Goal: Task Accomplishment & Management: Manage account settings

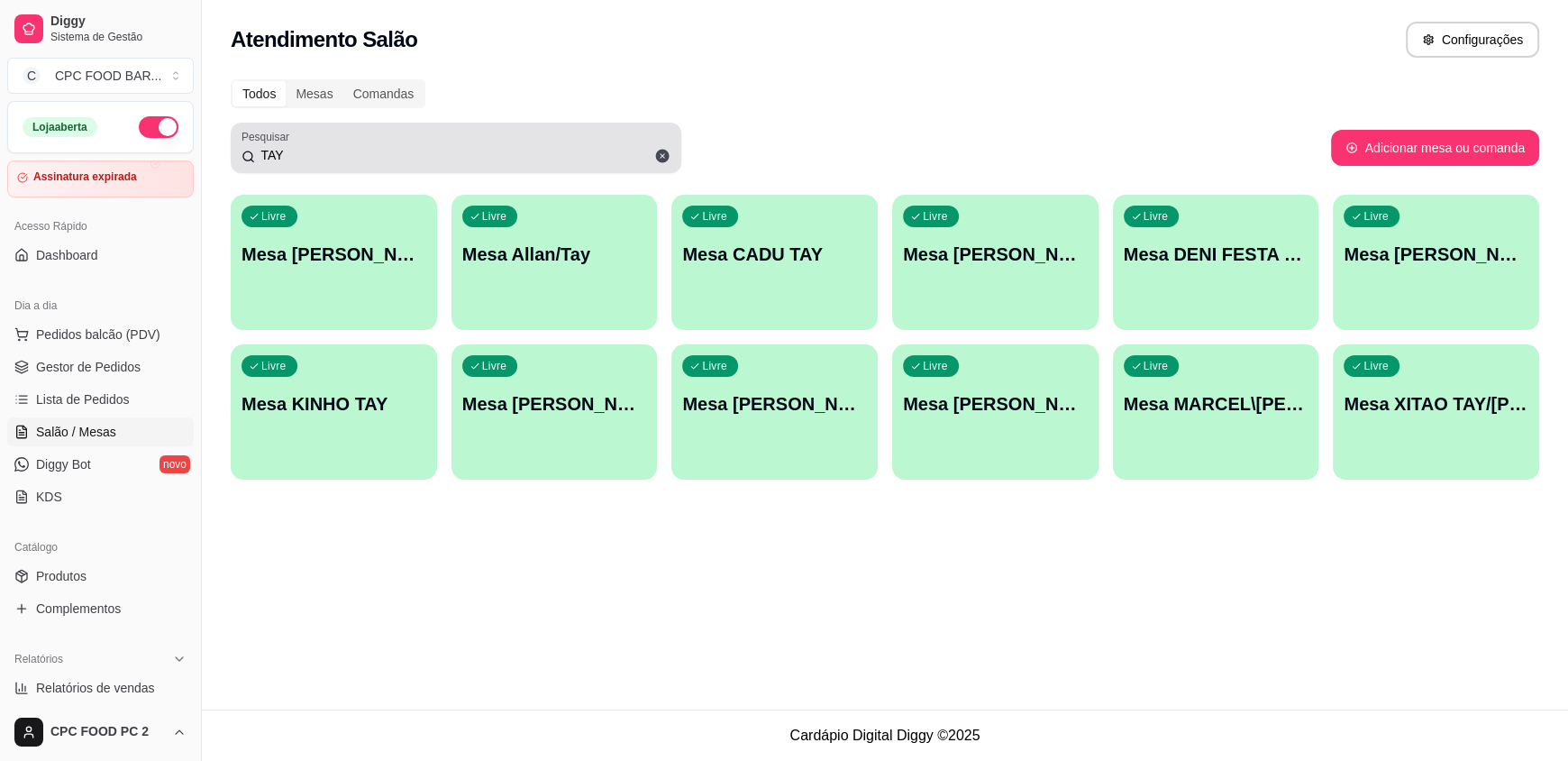
drag, startPoint x: 351, startPoint y: 132, endPoint x: 273, endPoint y: 144, distance: 78.9
click at [273, 144] on div "TAY" at bounding box center [456, 148] width 430 height 36
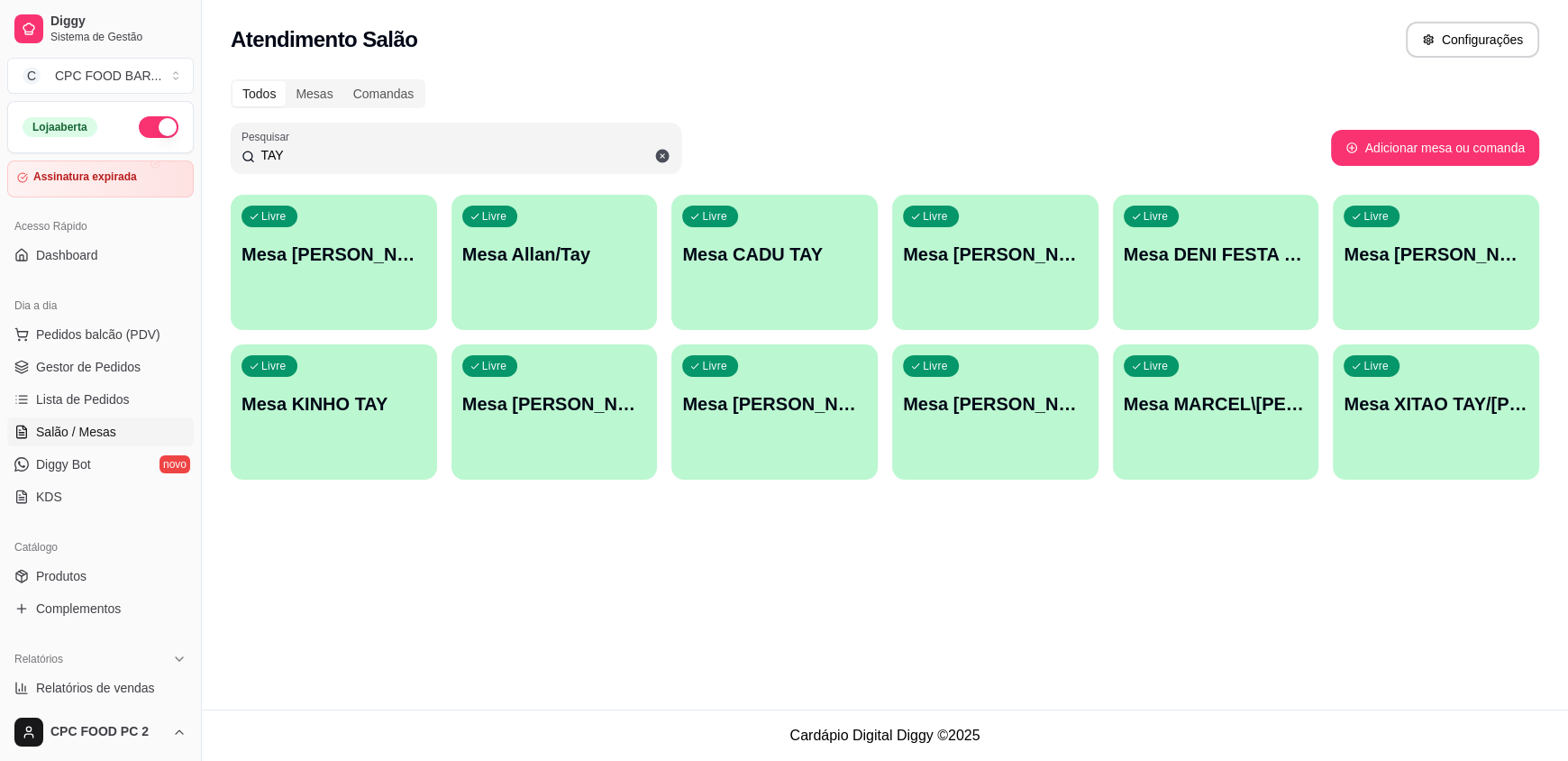
drag, startPoint x: 289, startPoint y: 161, endPoint x: 231, endPoint y: 156, distance: 58.2
click at [231, 156] on div "Pesquisar TAY" at bounding box center [455, 147] width 450 height 51
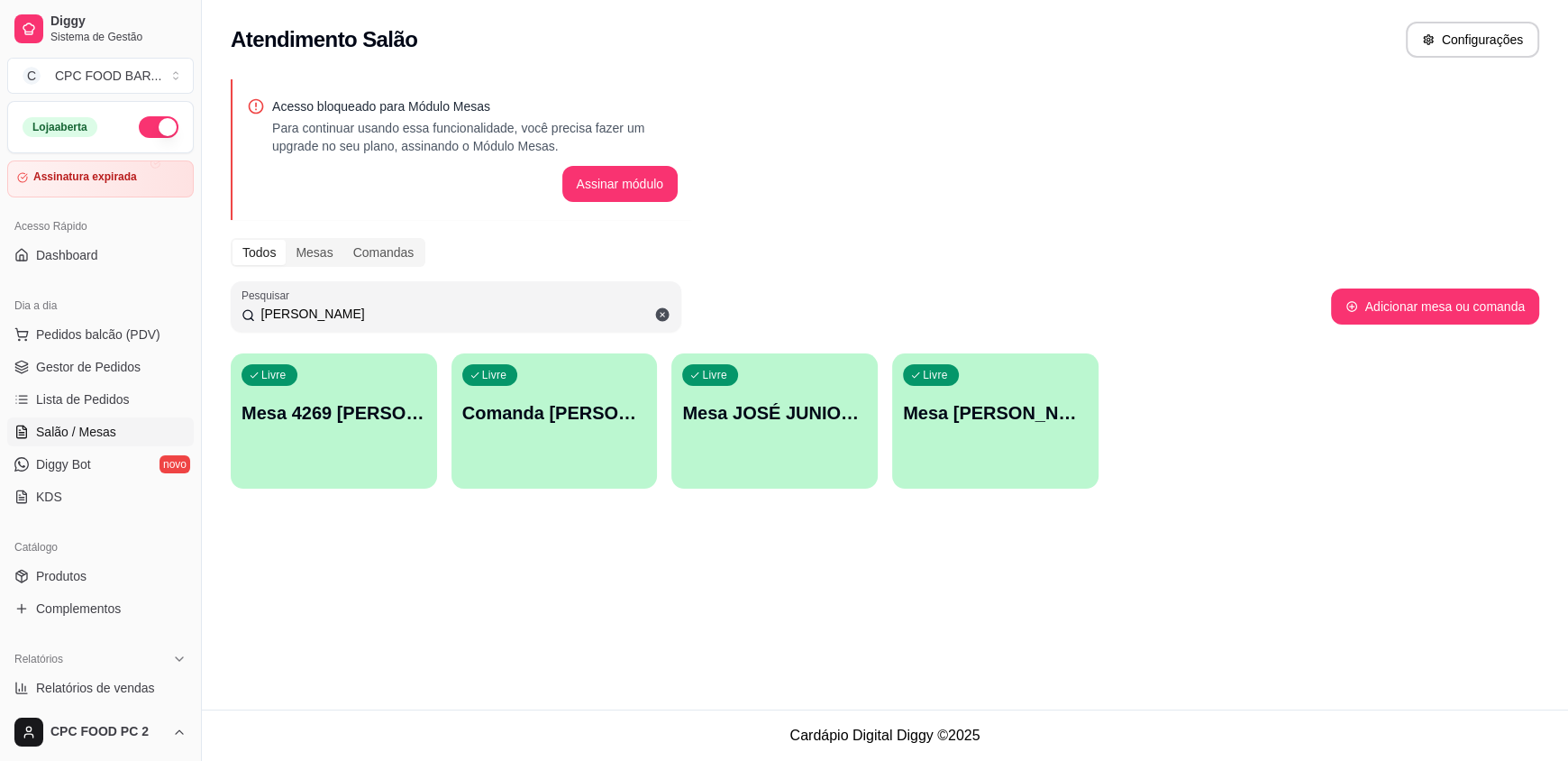
type input "[PERSON_NAME]"
click at [1054, 433] on div "Livre Mesa [PERSON_NAME]" at bounding box center [995, 410] width 207 height 113
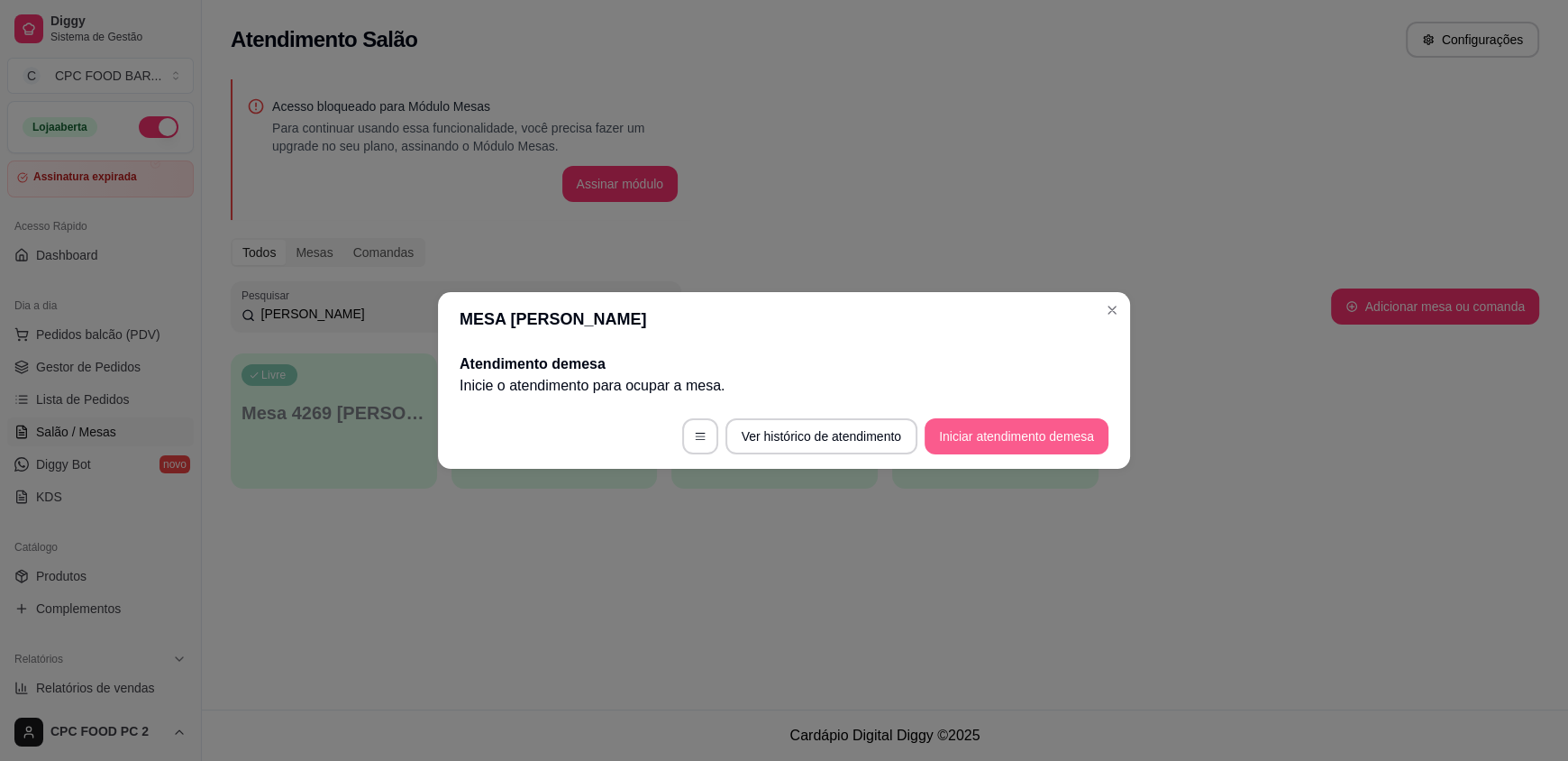
click at [969, 446] on button "Iniciar atendimento de mesa" at bounding box center [1016, 437] width 184 height 36
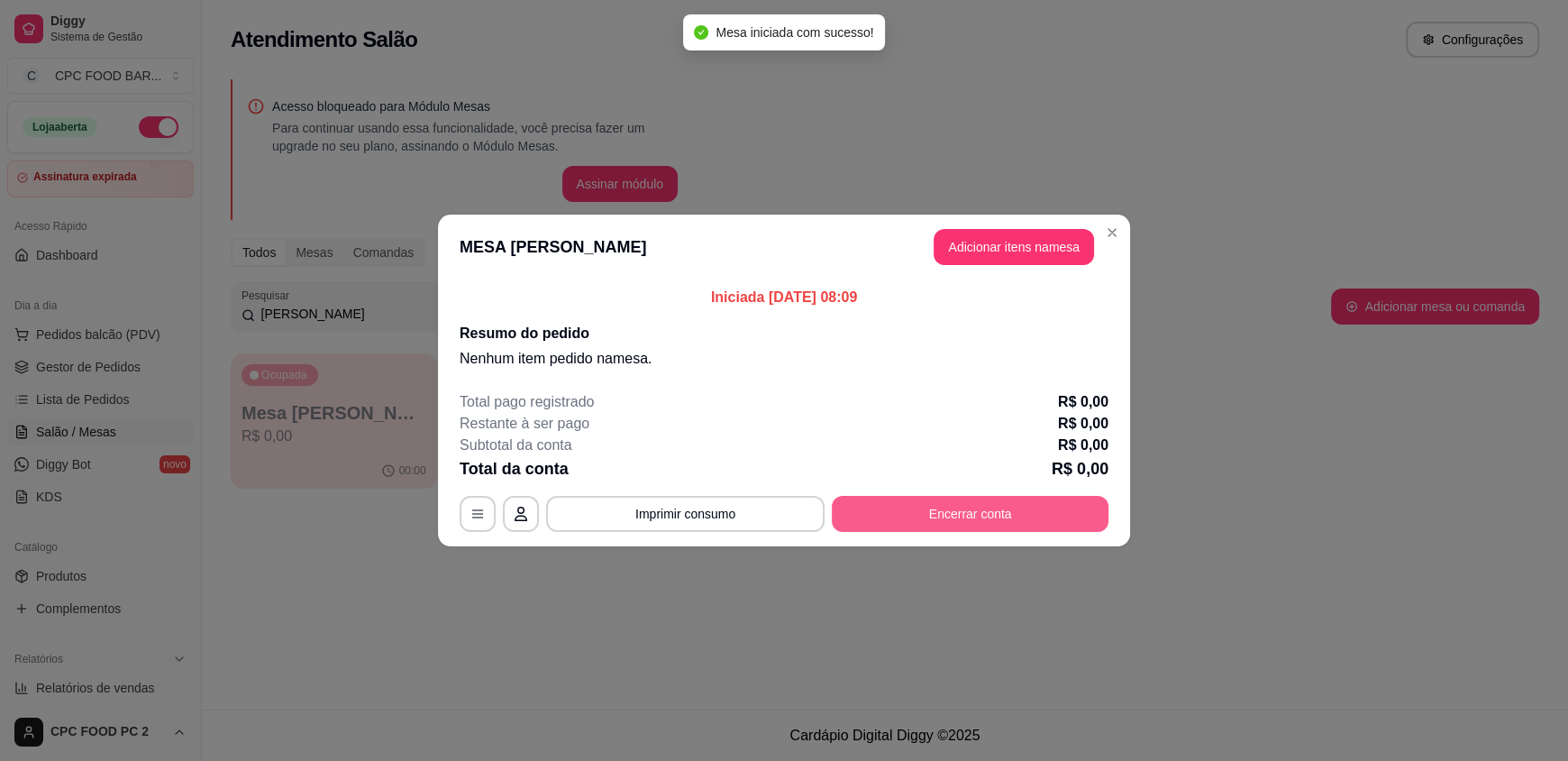
click at [1038, 515] on button "Encerrar conta" at bounding box center [970, 514] width 276 height 36
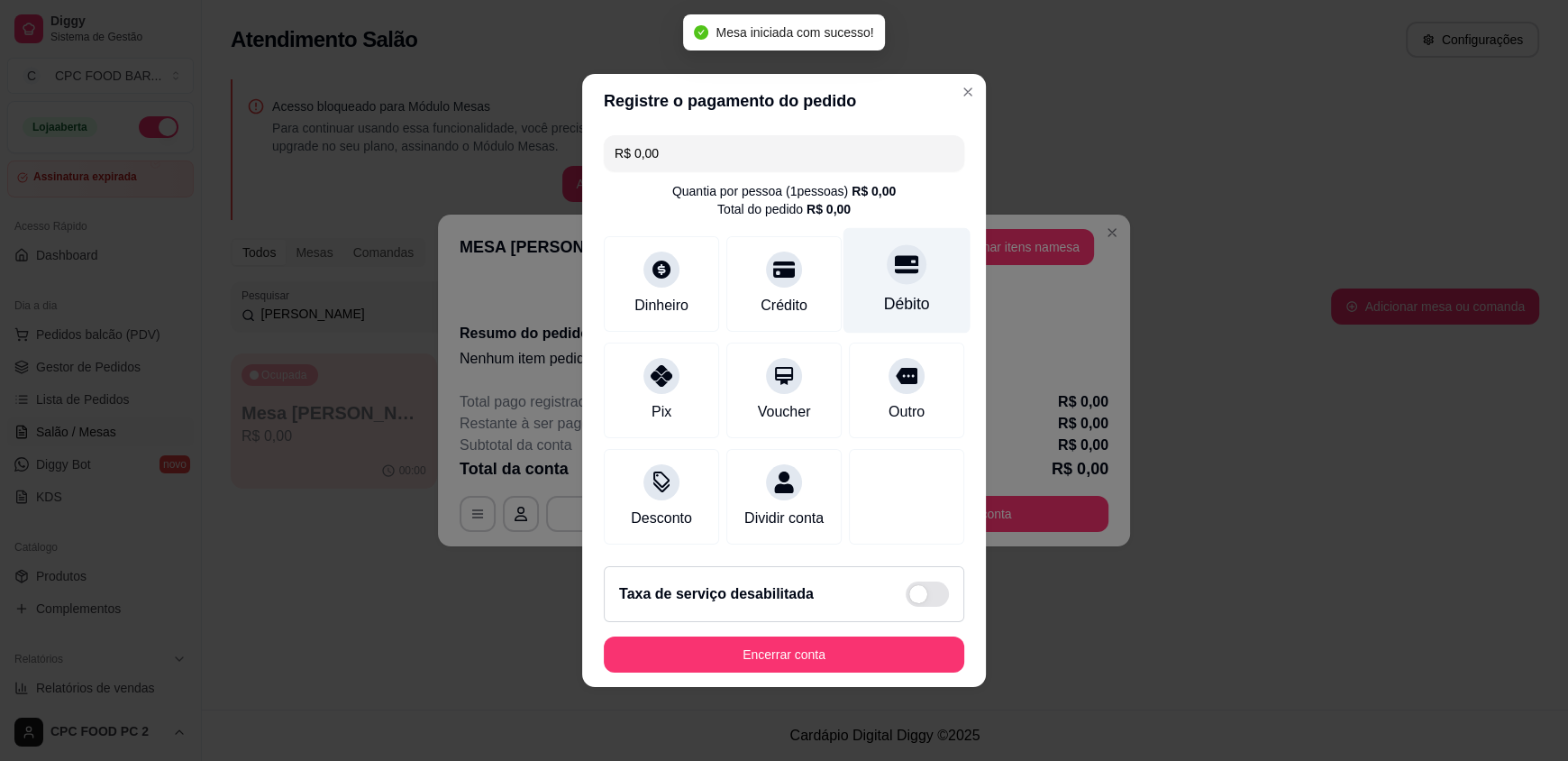
click at [877, 282] on div "Débito" at bounding box center [908, 281] width 127 height 105
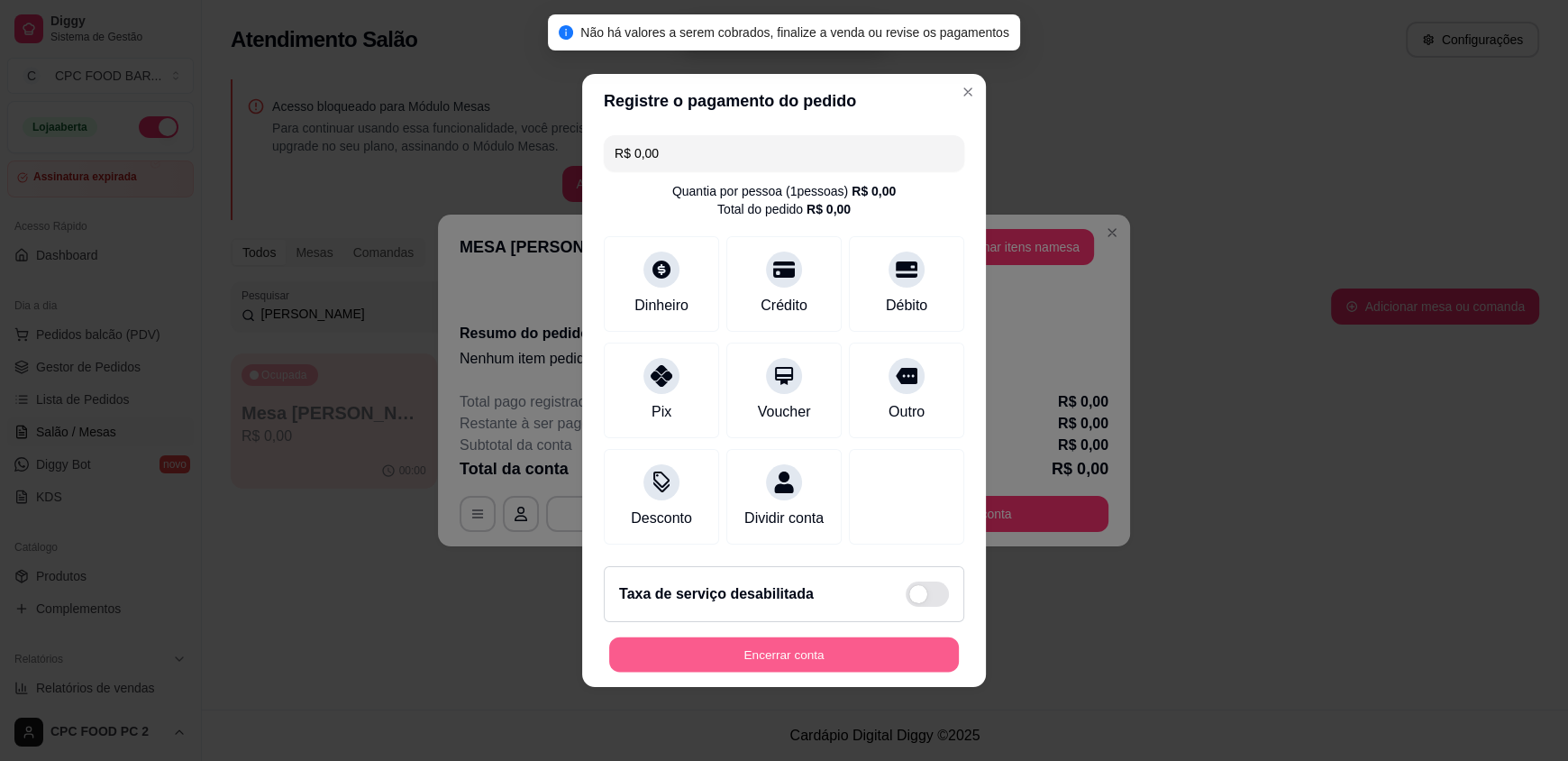
click at [853, 663] on button "Encerrar conta" at bounding box center [784, 655] width 350 height 35
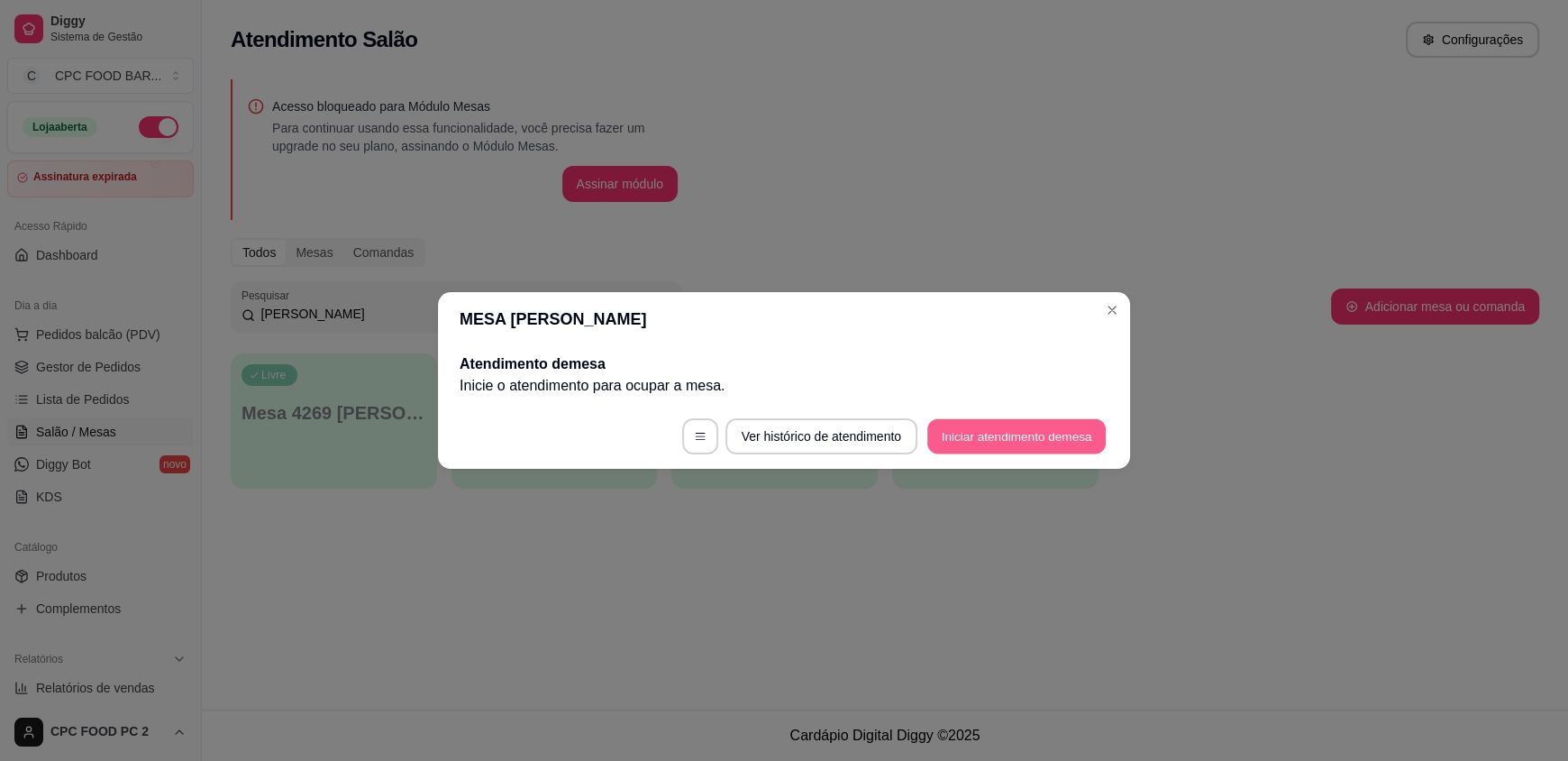
click at [1048, 449] on button "Iniciar atendimento de mesa" at bounding box center [1016, 437] width 178 height 35
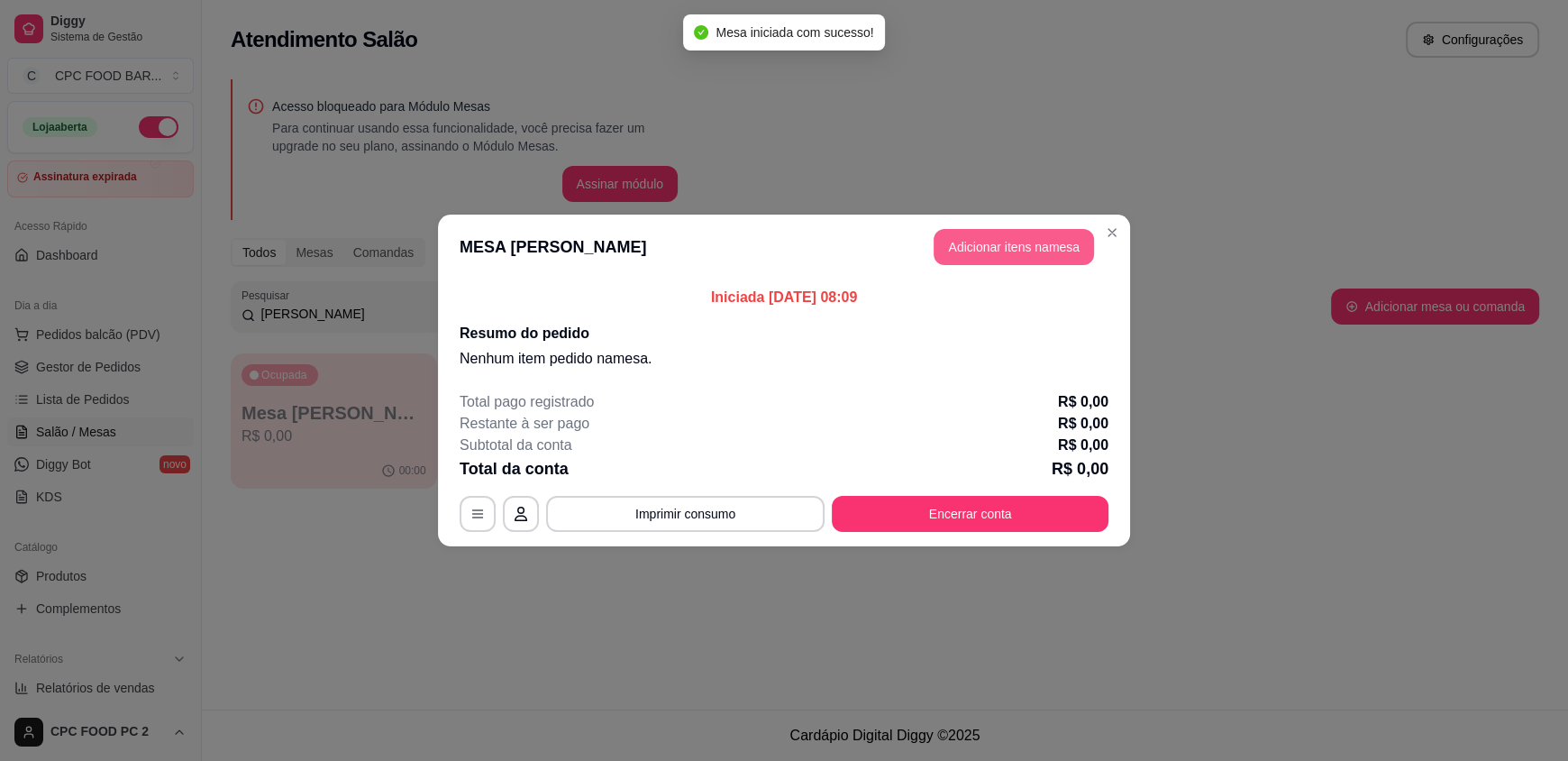
click at [1007, 243] on button "Adicionar itens na mesa" at bounding box center [1013, 247] width 160 height 36
click at [695, 138] on input "Pesquisa" at bounding box center [588, 129] width 1063 height 18
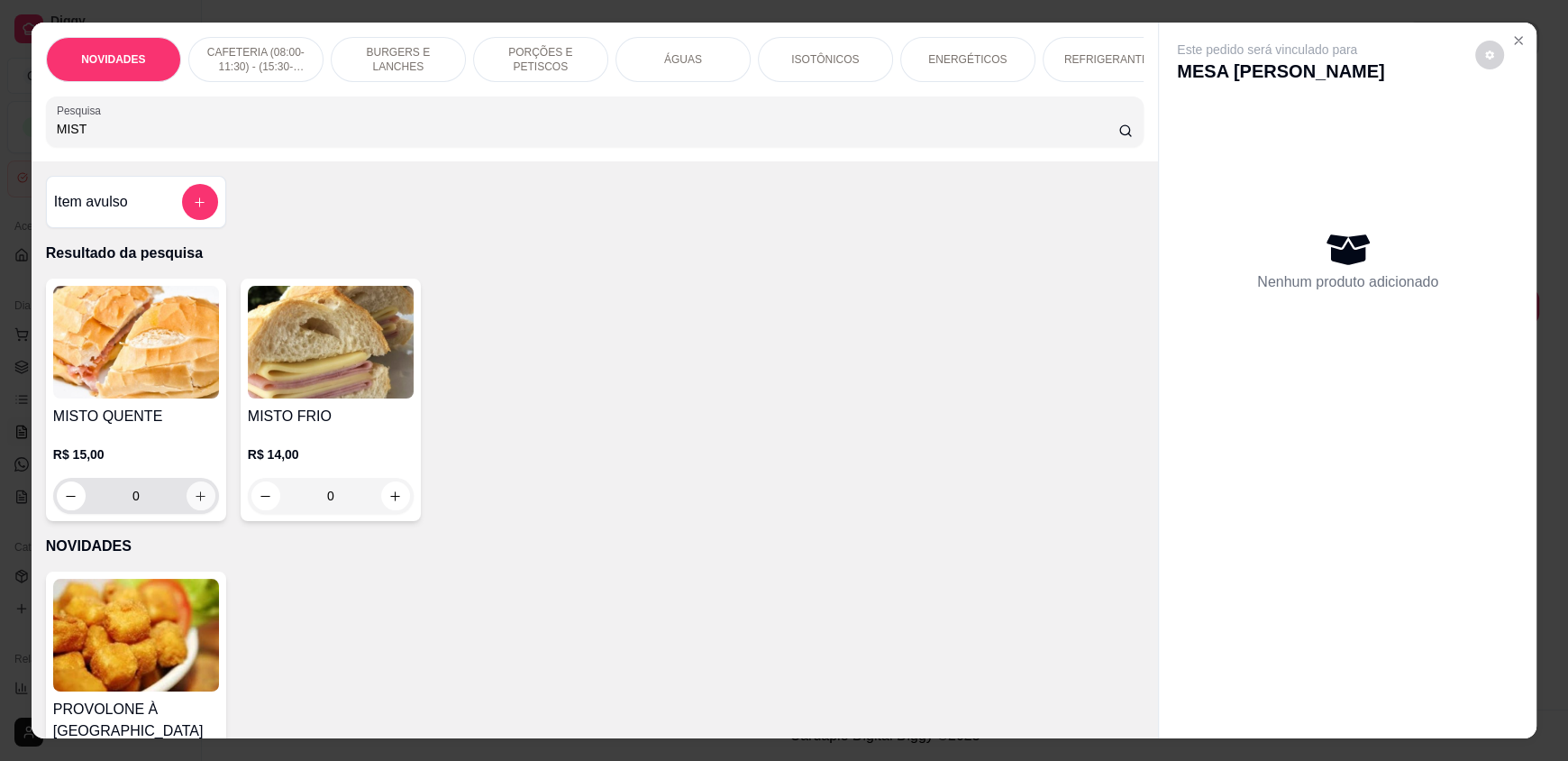
type input "MIST"
click at [194, 503] on icon "increase-product-quantity" at bounding box center [201, 496] width 14 height 14
type input "1"
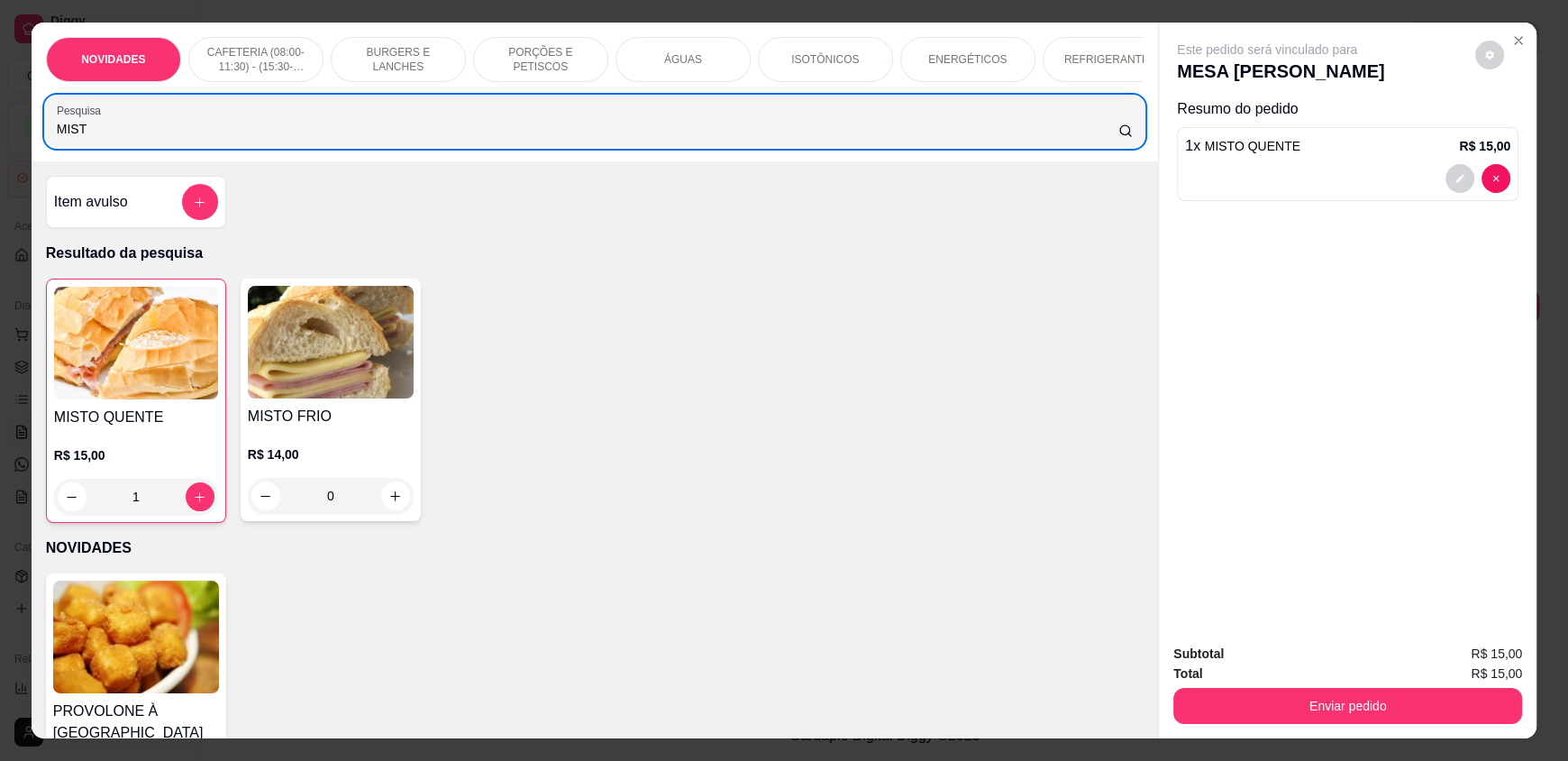
drag, startPoint x: 191, startPoint y: 152, endPoint x: 49, endPoint y: 147, distance: 142.1
click at [57, 140] on div "MIST" at bounding box center [595, 121] width 1076 height 36
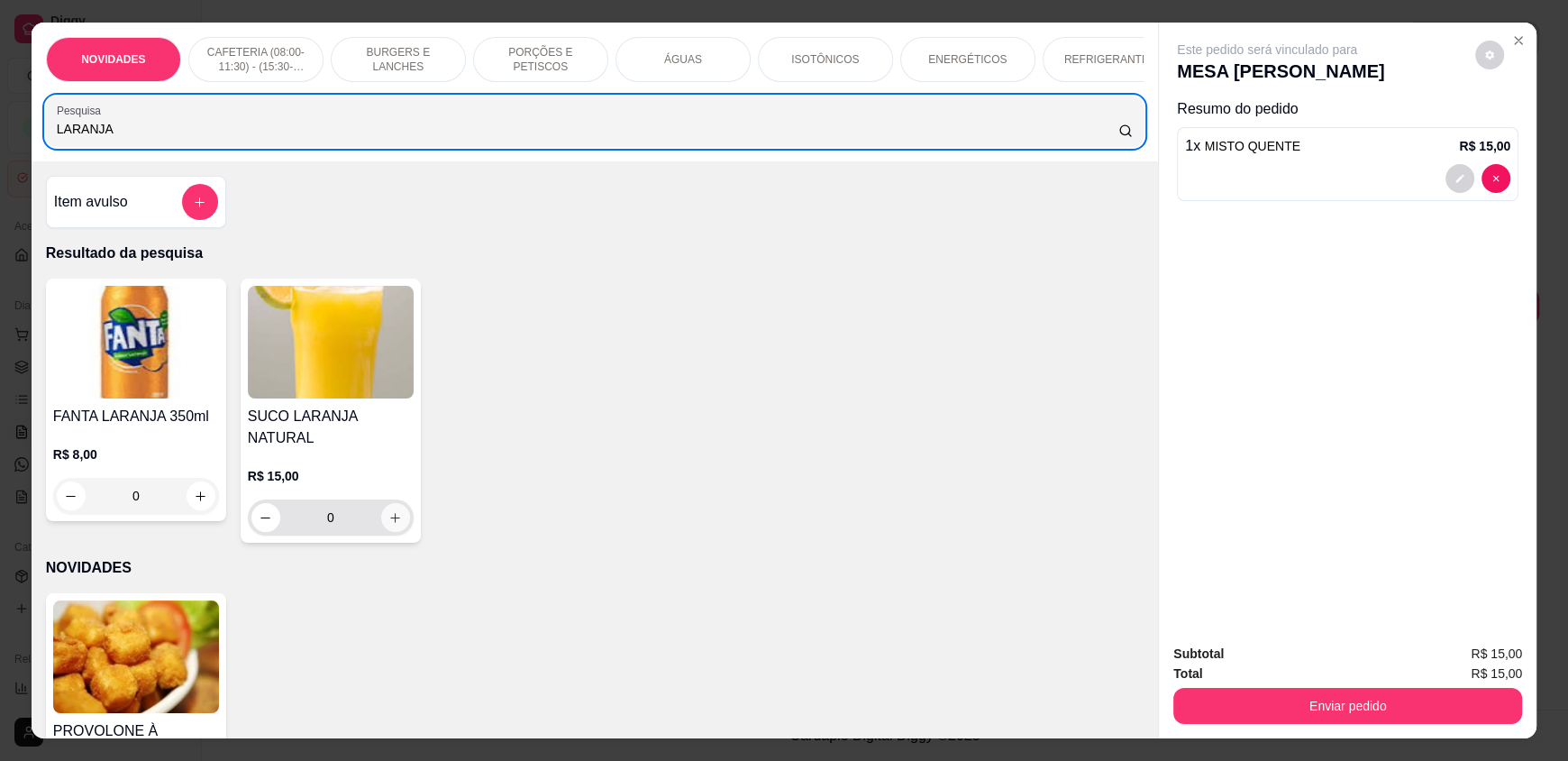
type input "LARANJA"
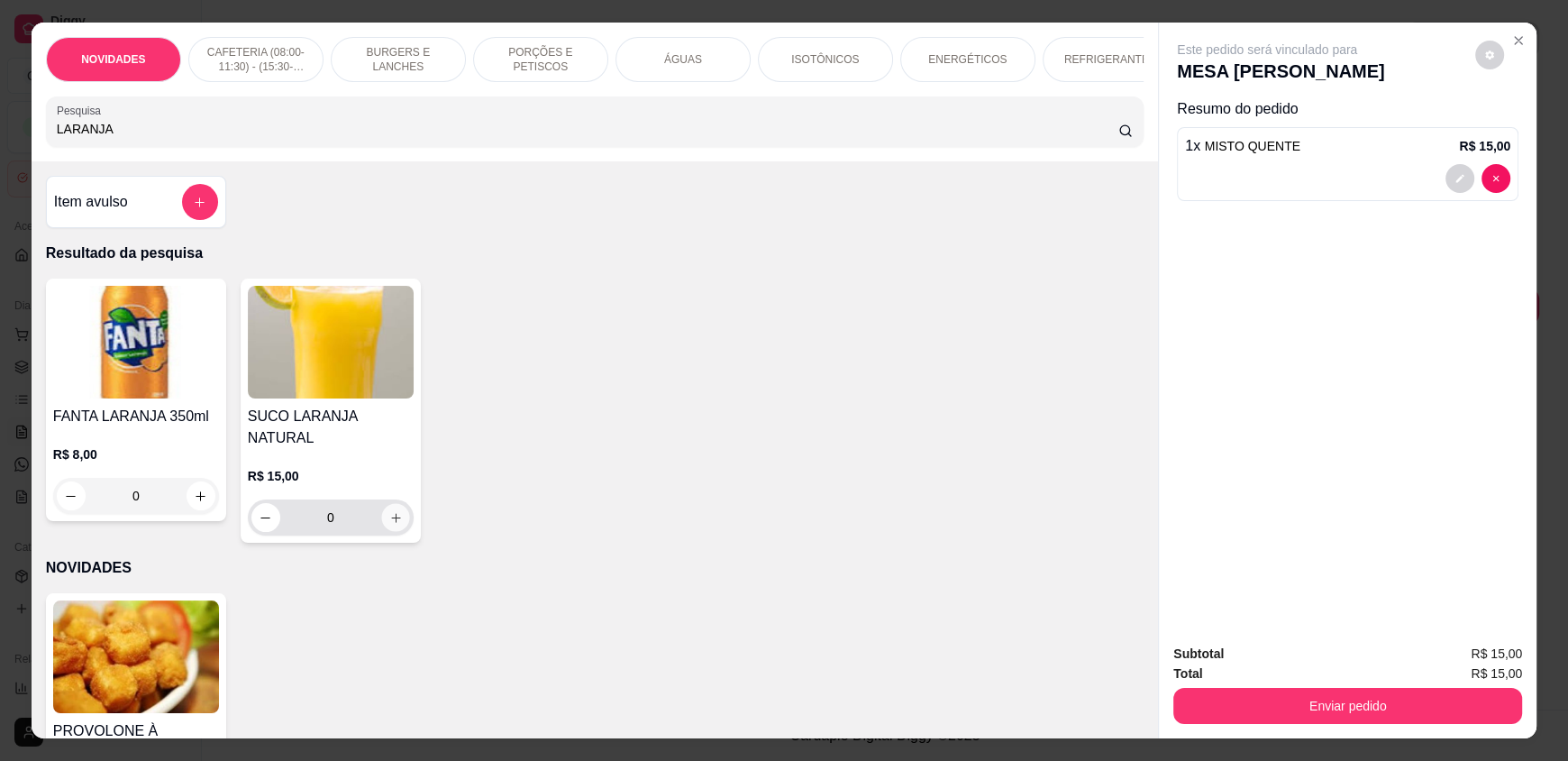
click at [391, 511] on icon "increase-product-quantity" at bounding box center [397, 518] width 14 height 14
type input "1"
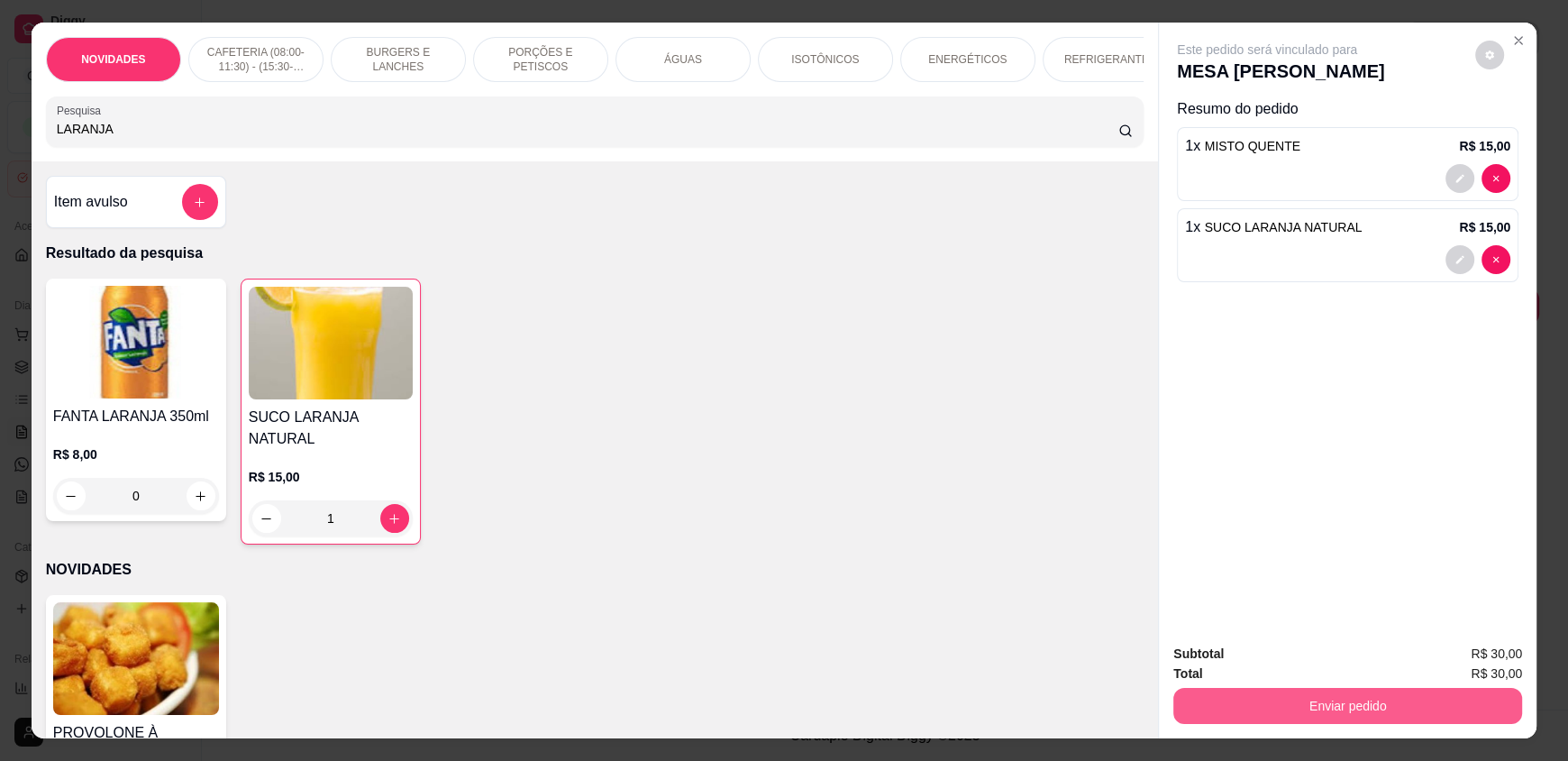
click at [1224, 709] on button "Enviar pedido" at bounding box center [1347, 706] width 349 height 36
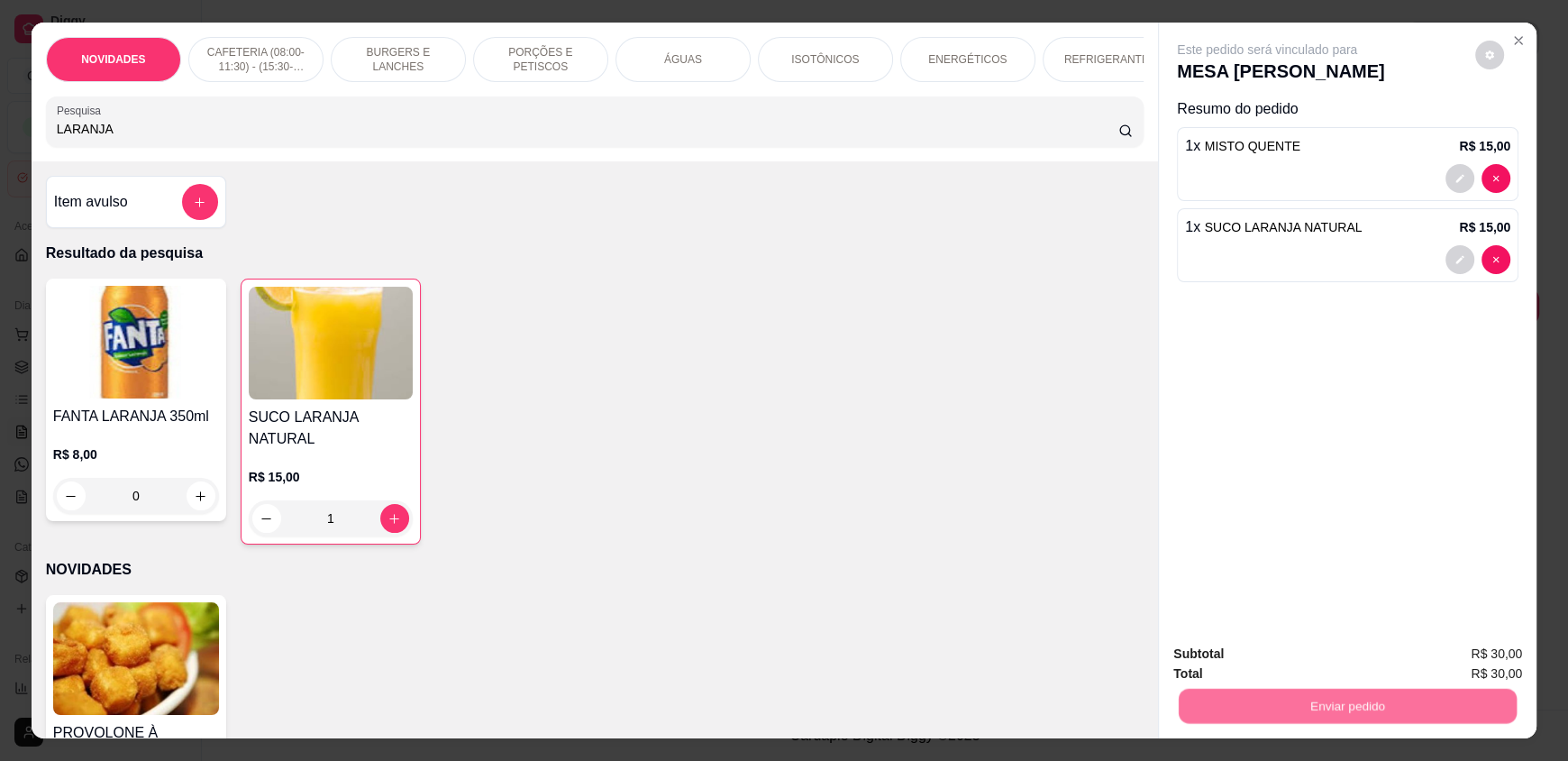
click at [1255, 665] on button "Não registrar e enviar pedido" at bounding box center [1288, 662] width 188 height 34
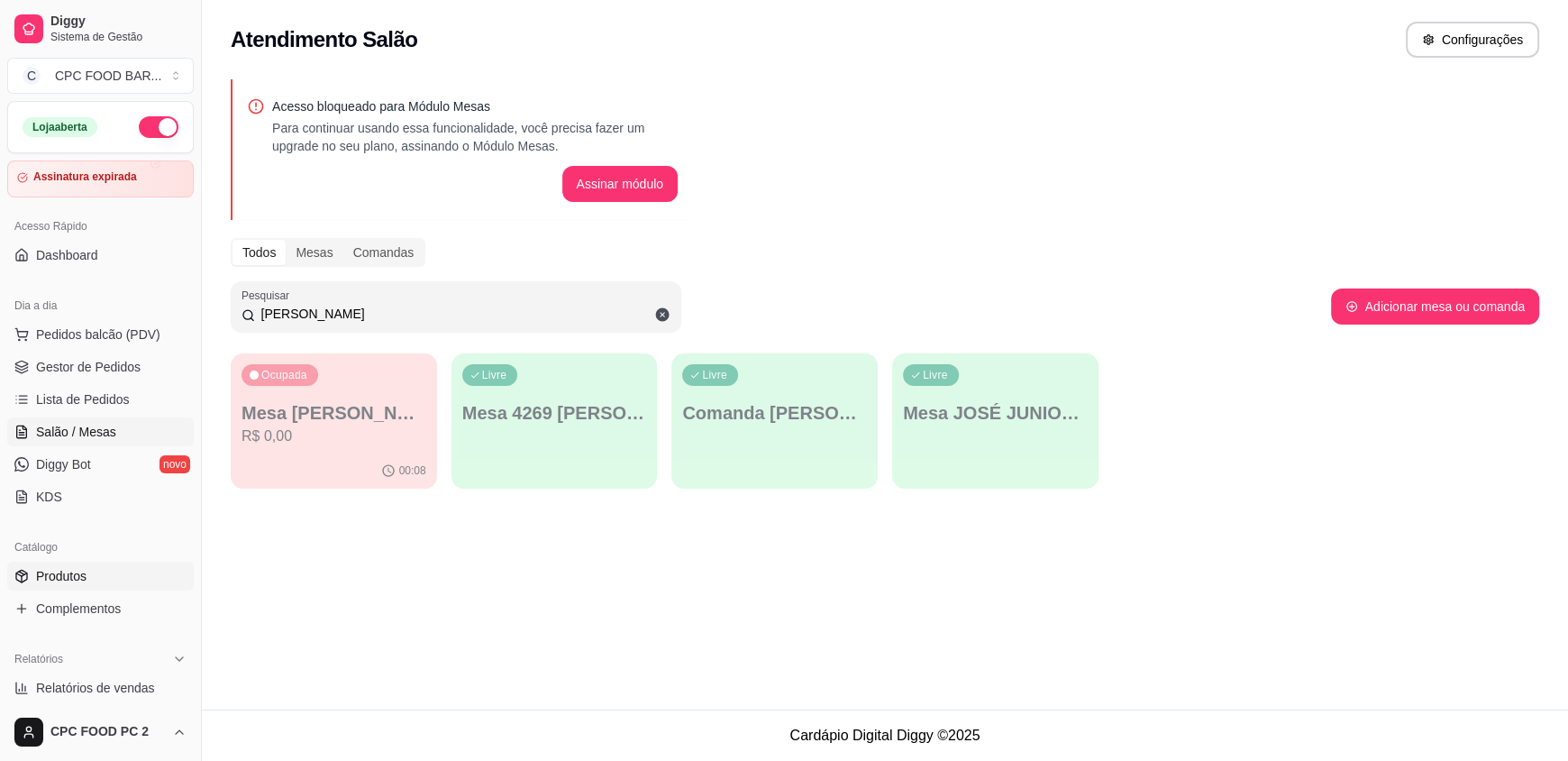
click at [52, 581] on span "Produtos" at bounding box center [61, 576] width 51 height 18
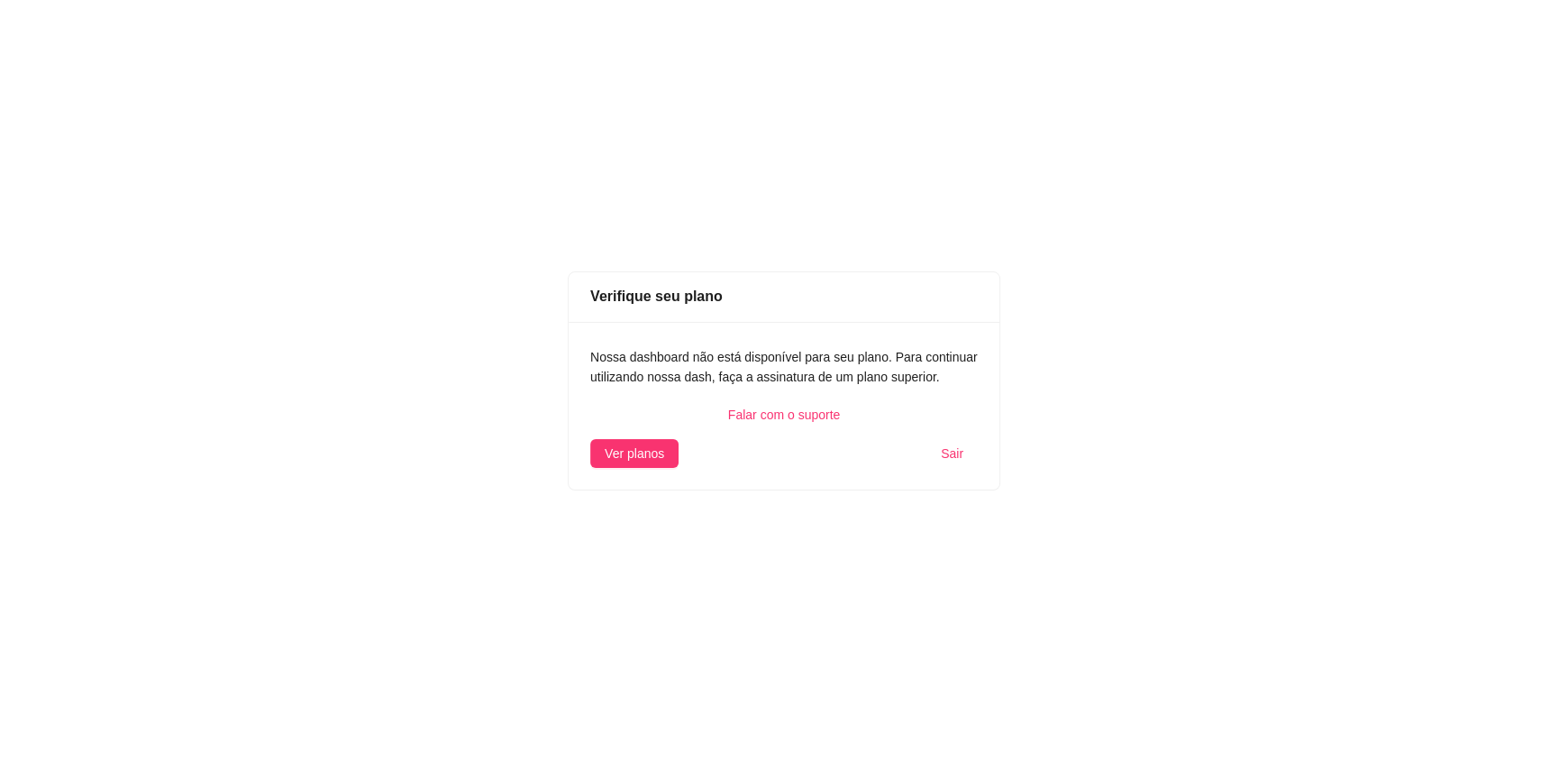
click at [956, 453] on span "Sair" at bounding box center [952, 454] width 23 height 20
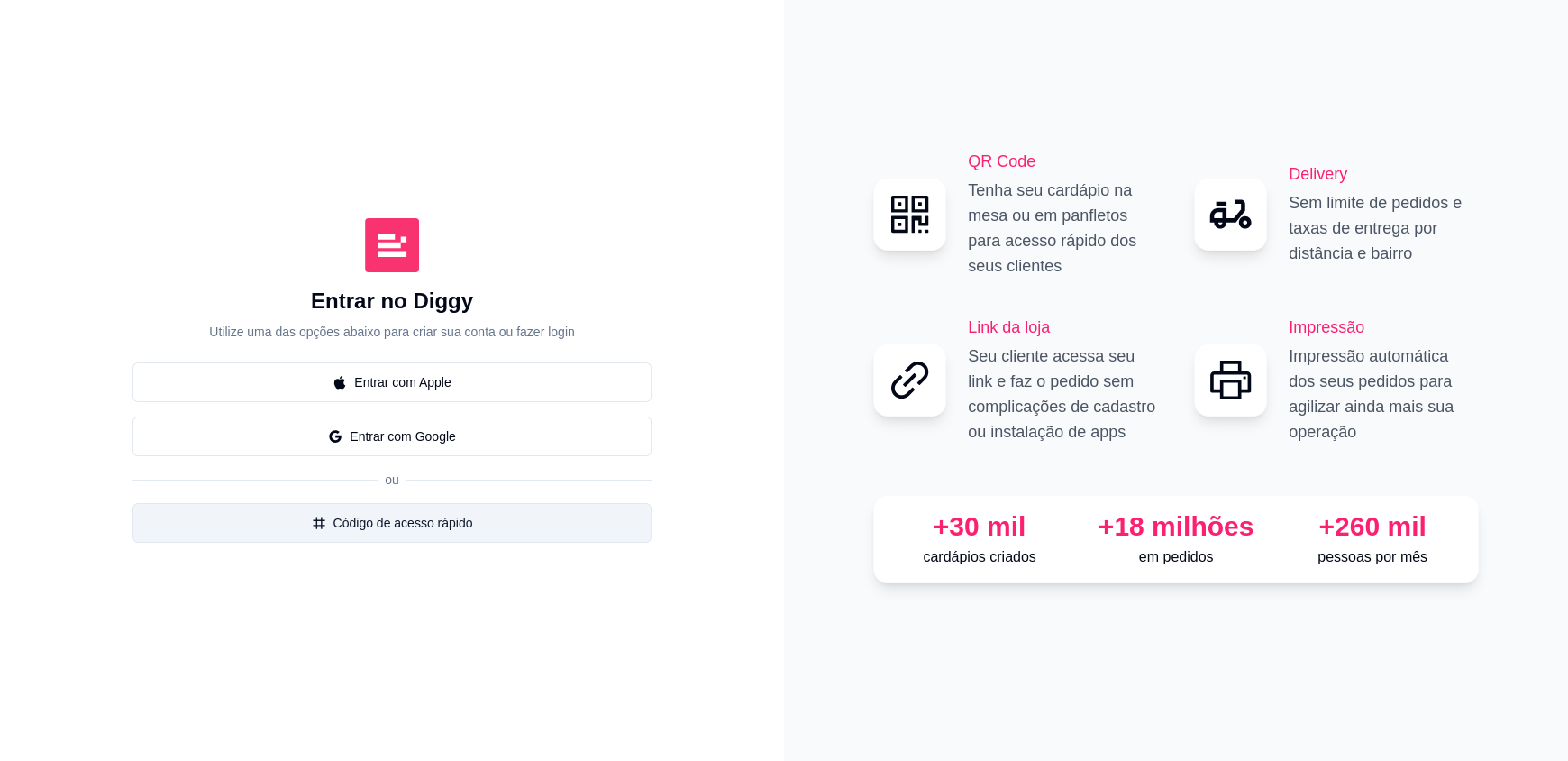
click at [389, 526] on button "Código de acesso rápido" at bounding box center [392, 523] width 519 height 40
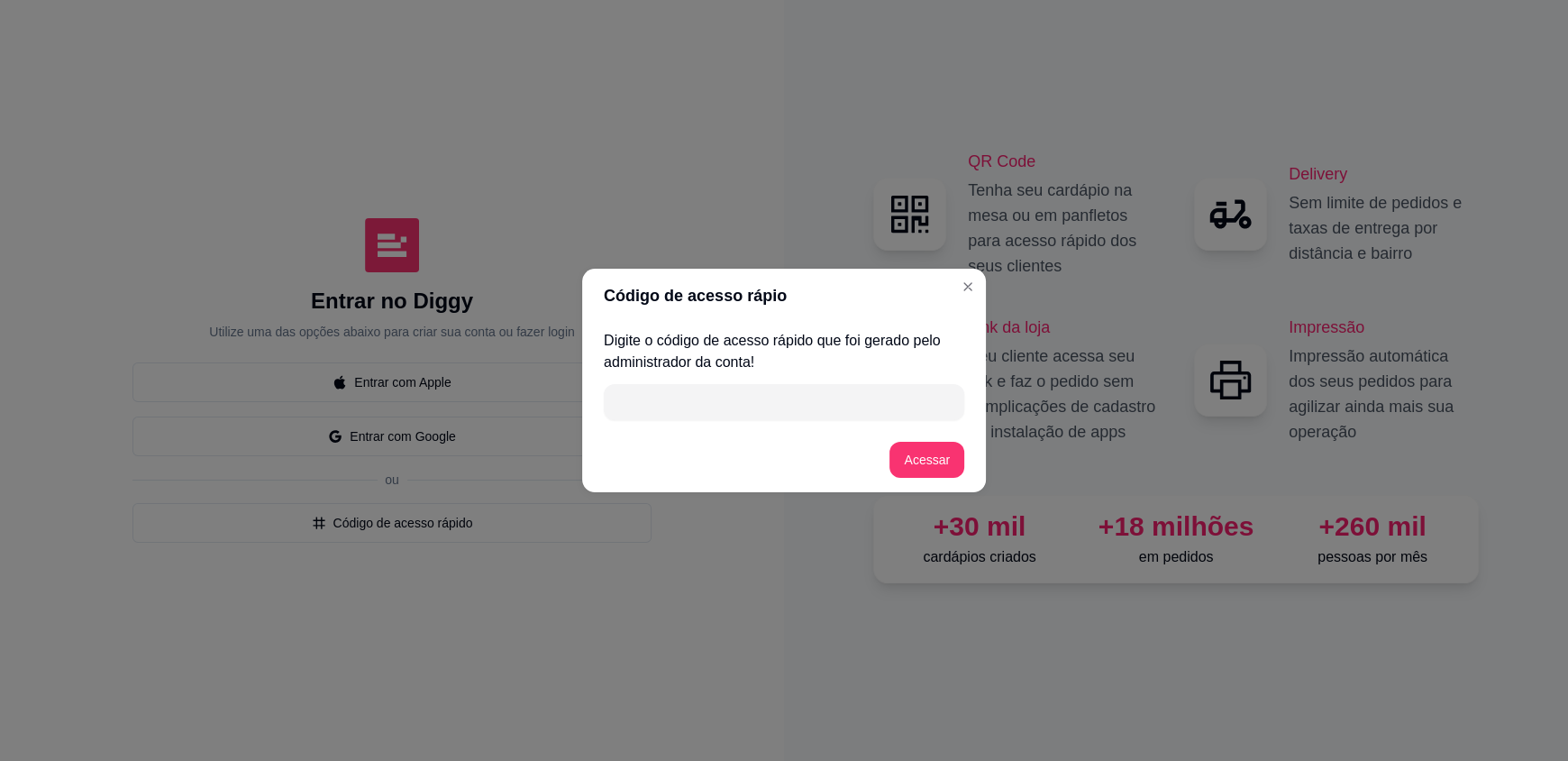
click at [648, 396] on input "" at bounding box center [784, 402] width 339 height 36
type input "B6227"
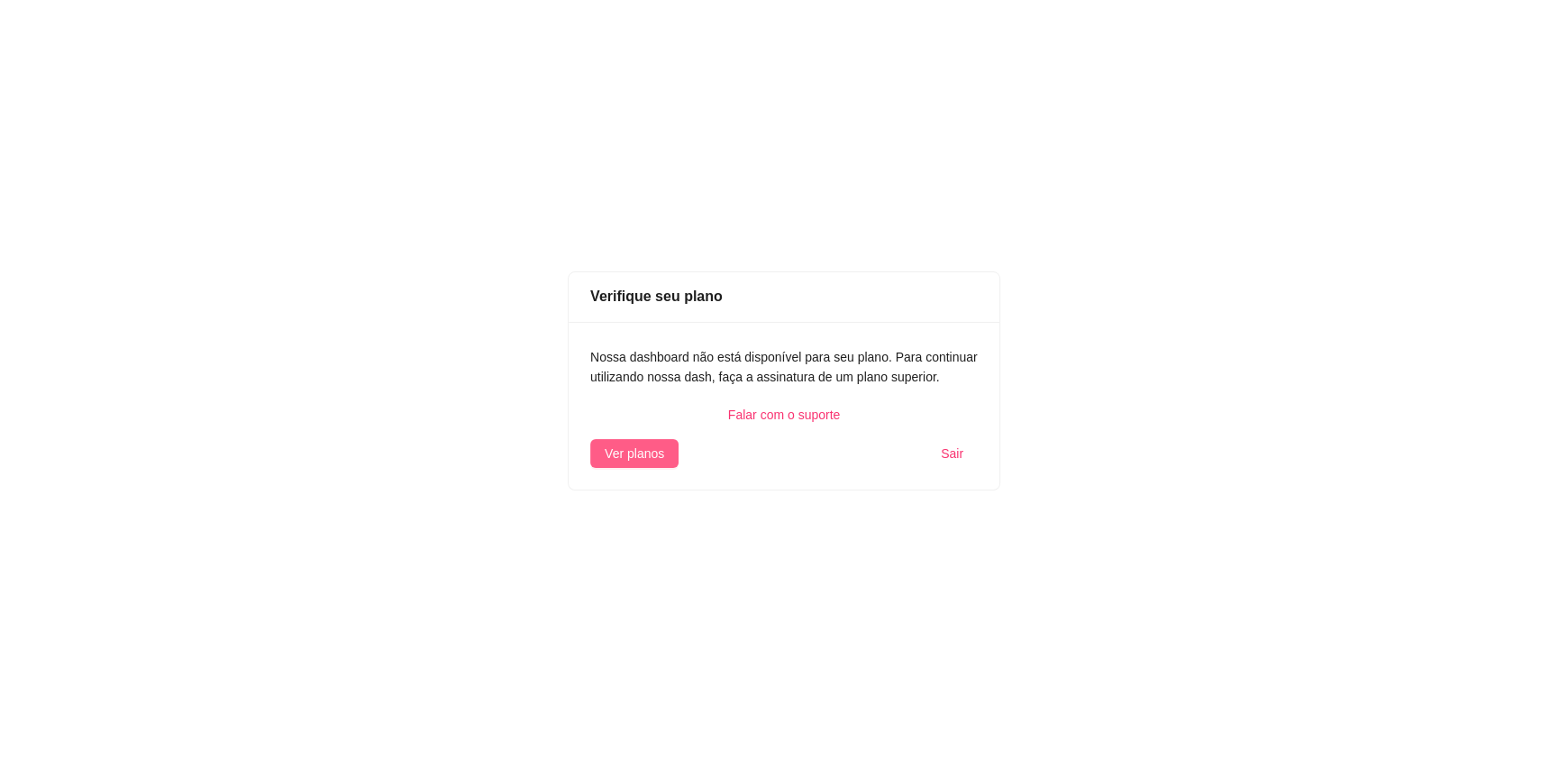
click at [656, 449] on span "Ver planos" at bounding box center [634, 454] width 60 height 20
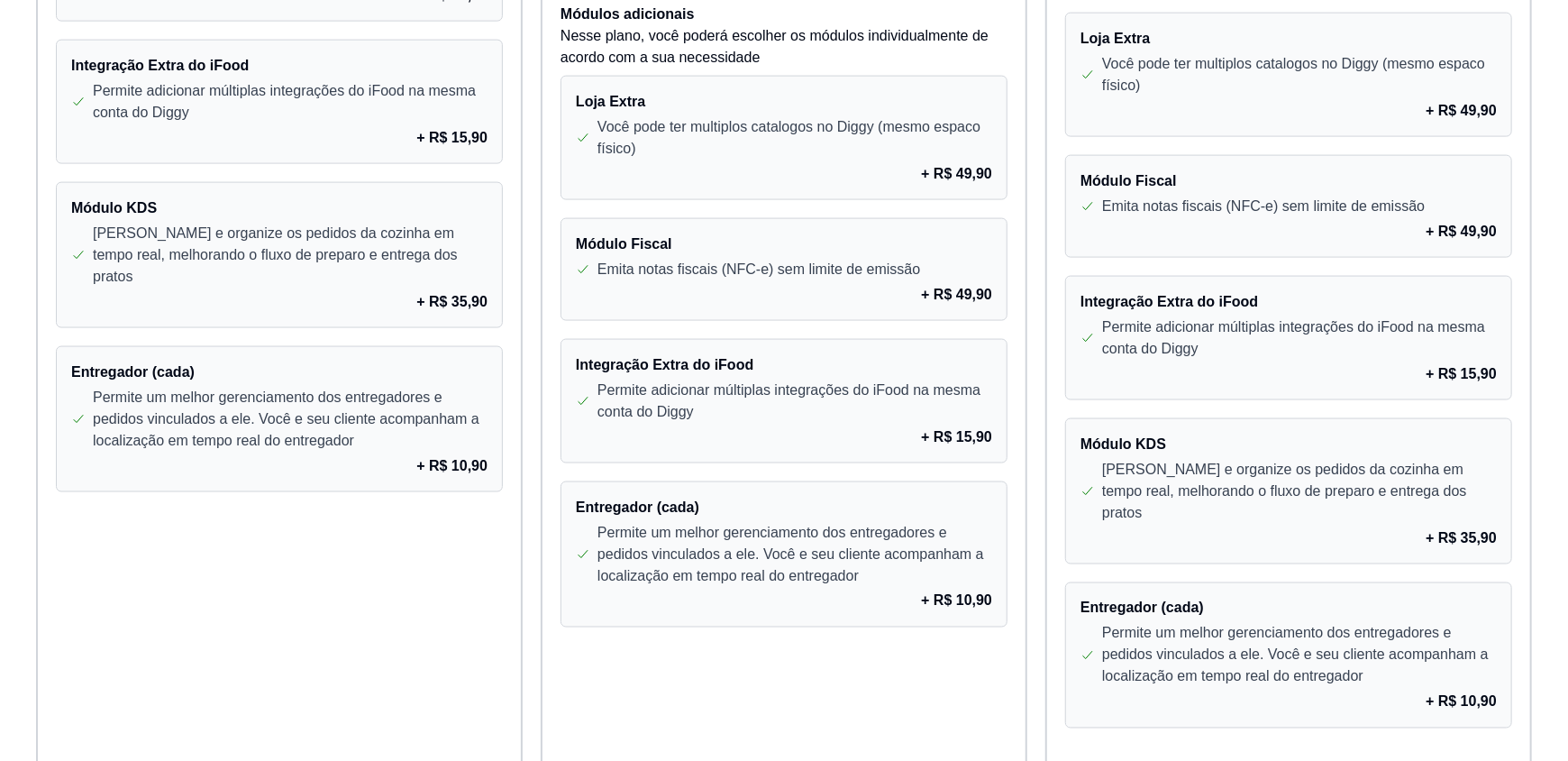
scroll to position [1568, 0]
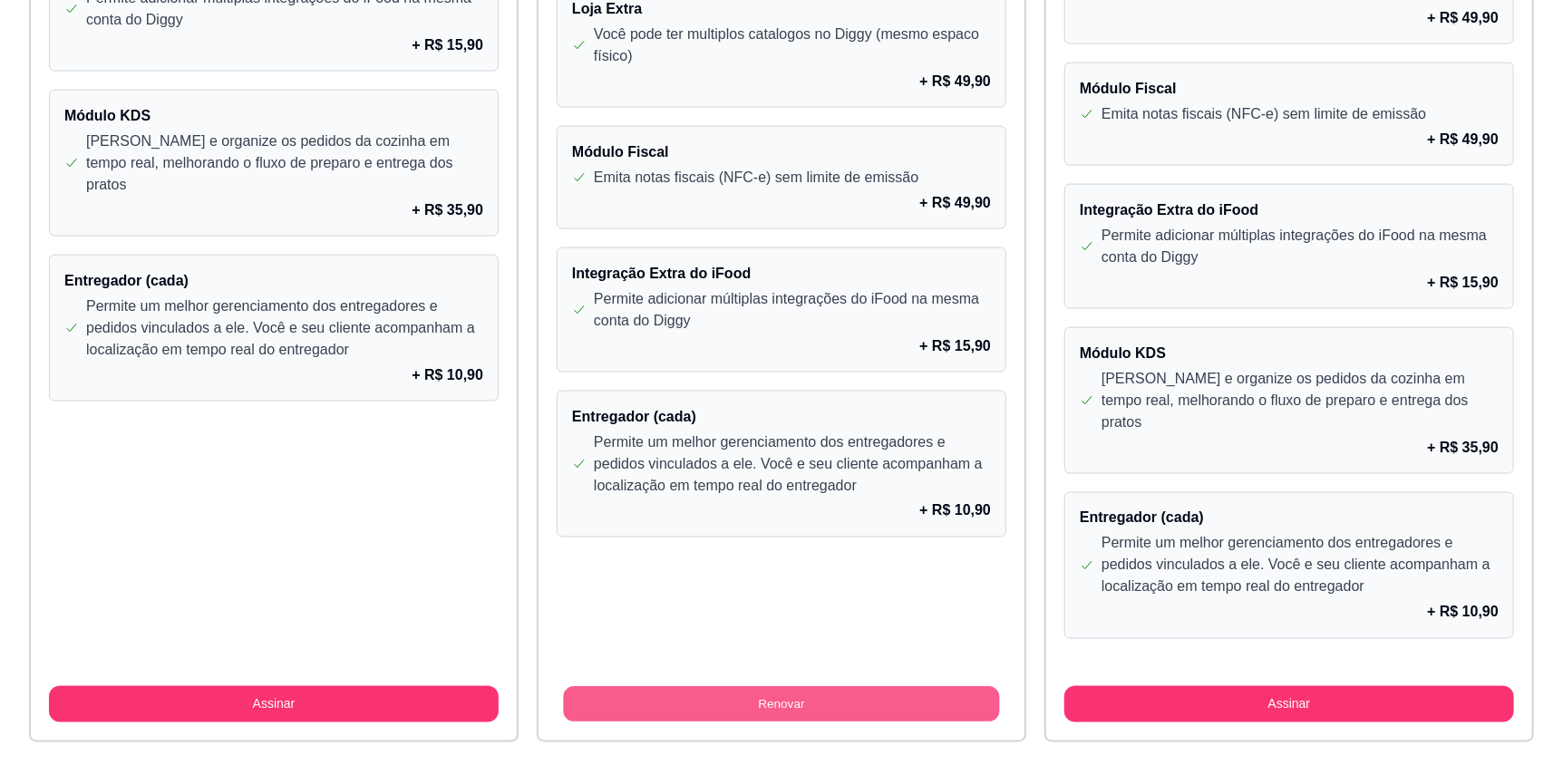
click at [754, 687] on button "Renovar" at bounding box center [781, 704] width 436 height 35
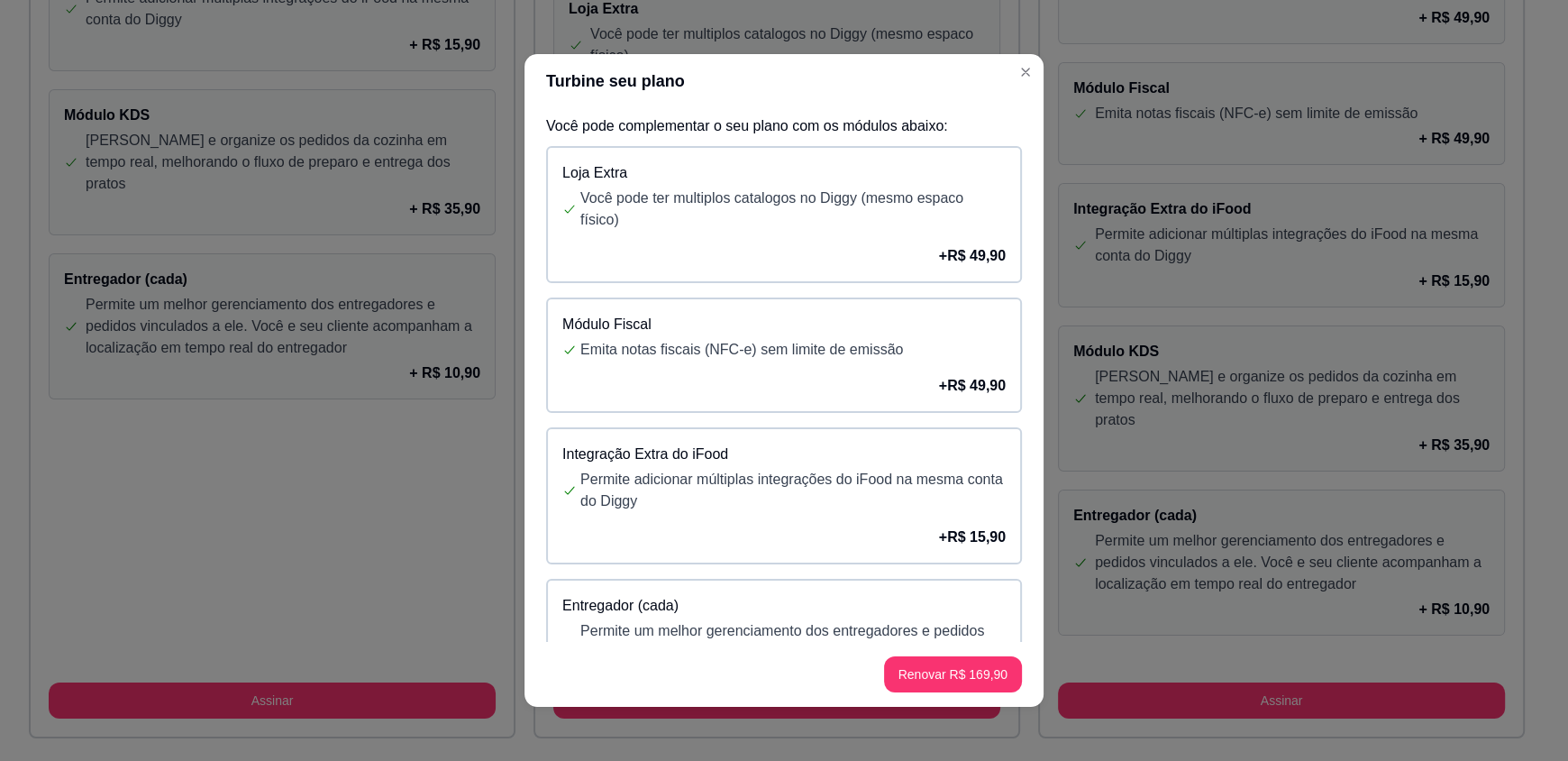
scroll to position [114, 0]
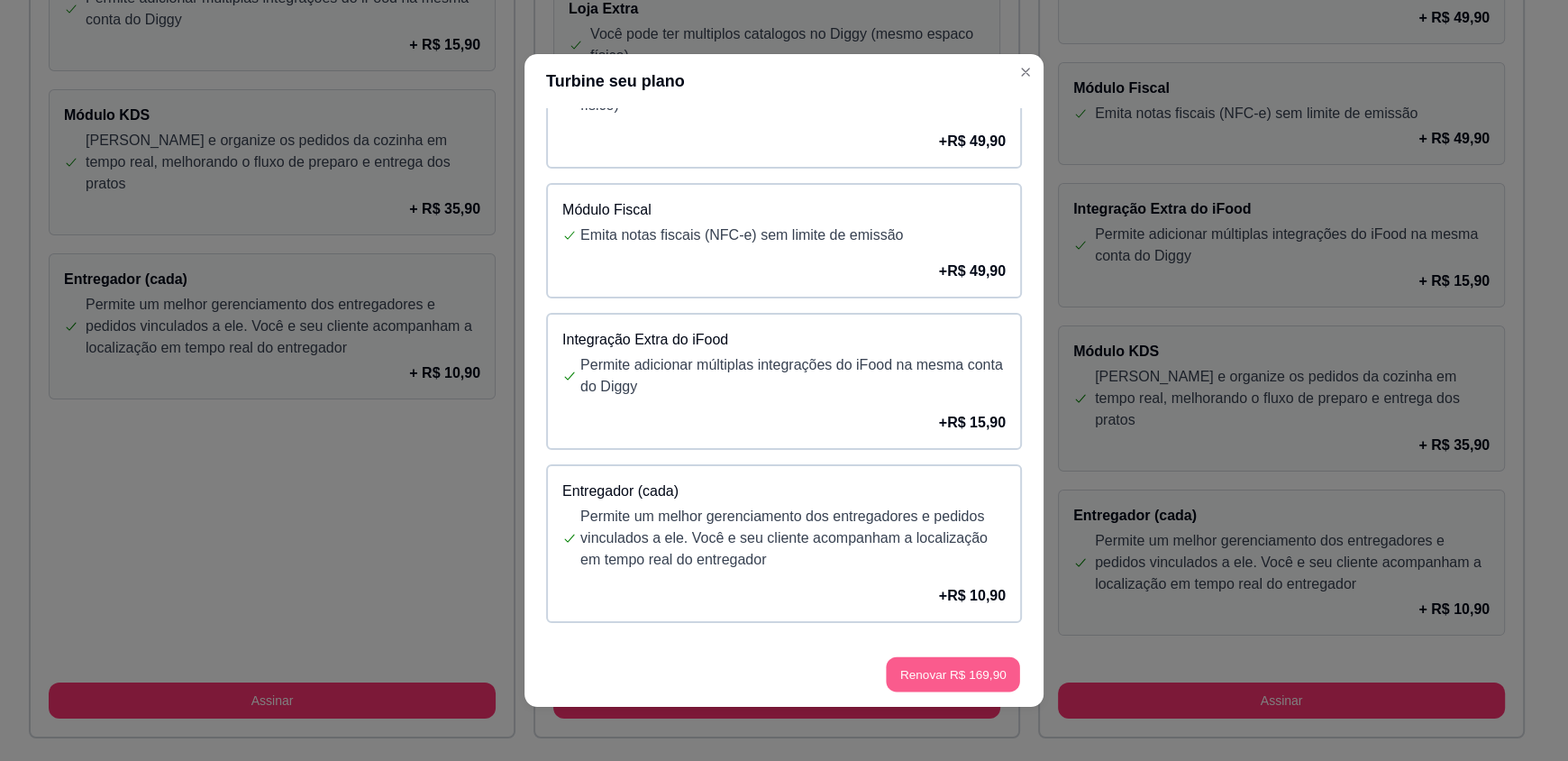
click at [938, 673] on button "Renovar R$ 169,90" at bounding box center [953, 674] width 134 height 35
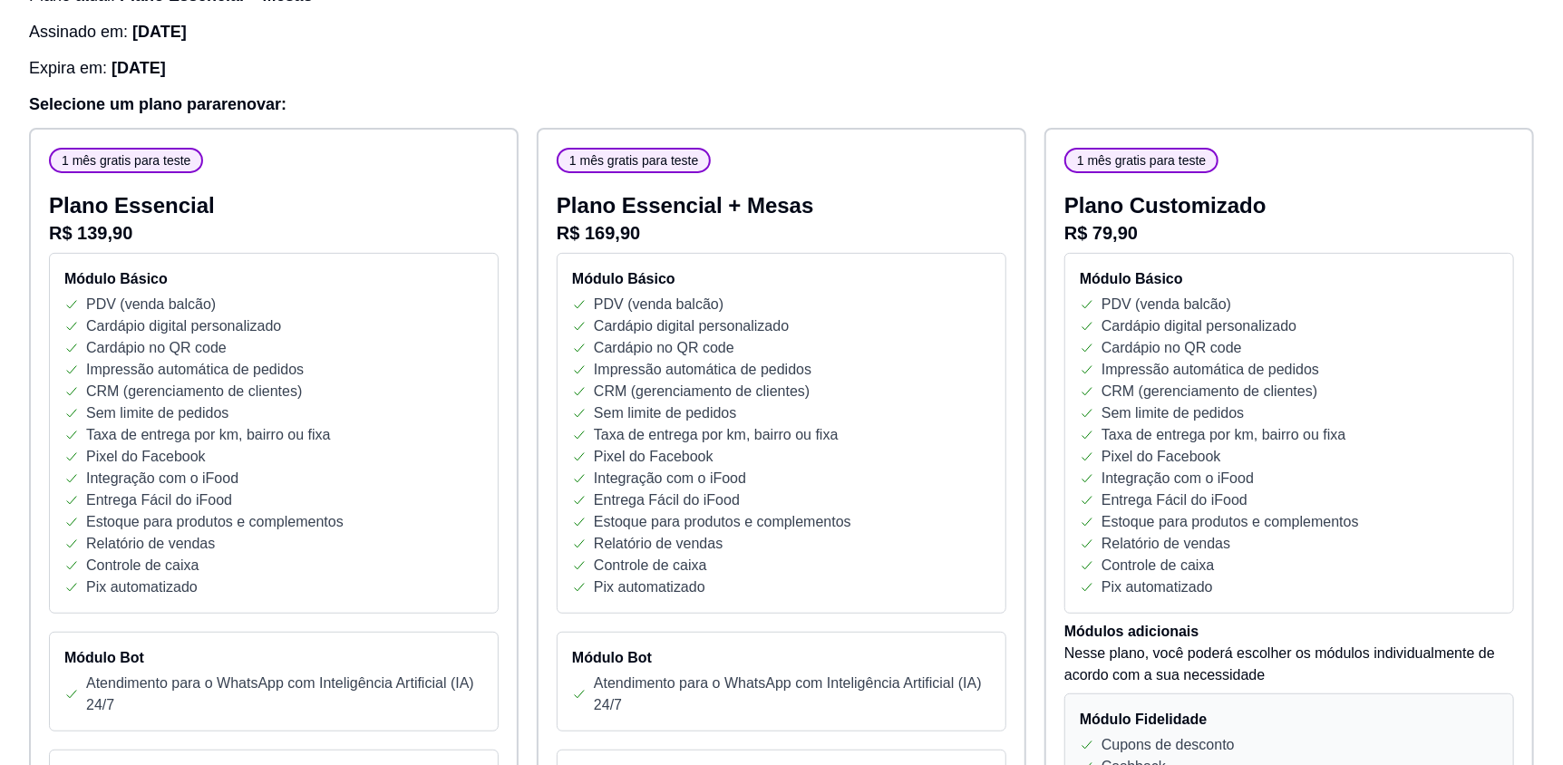
scroll to position [0, 0]
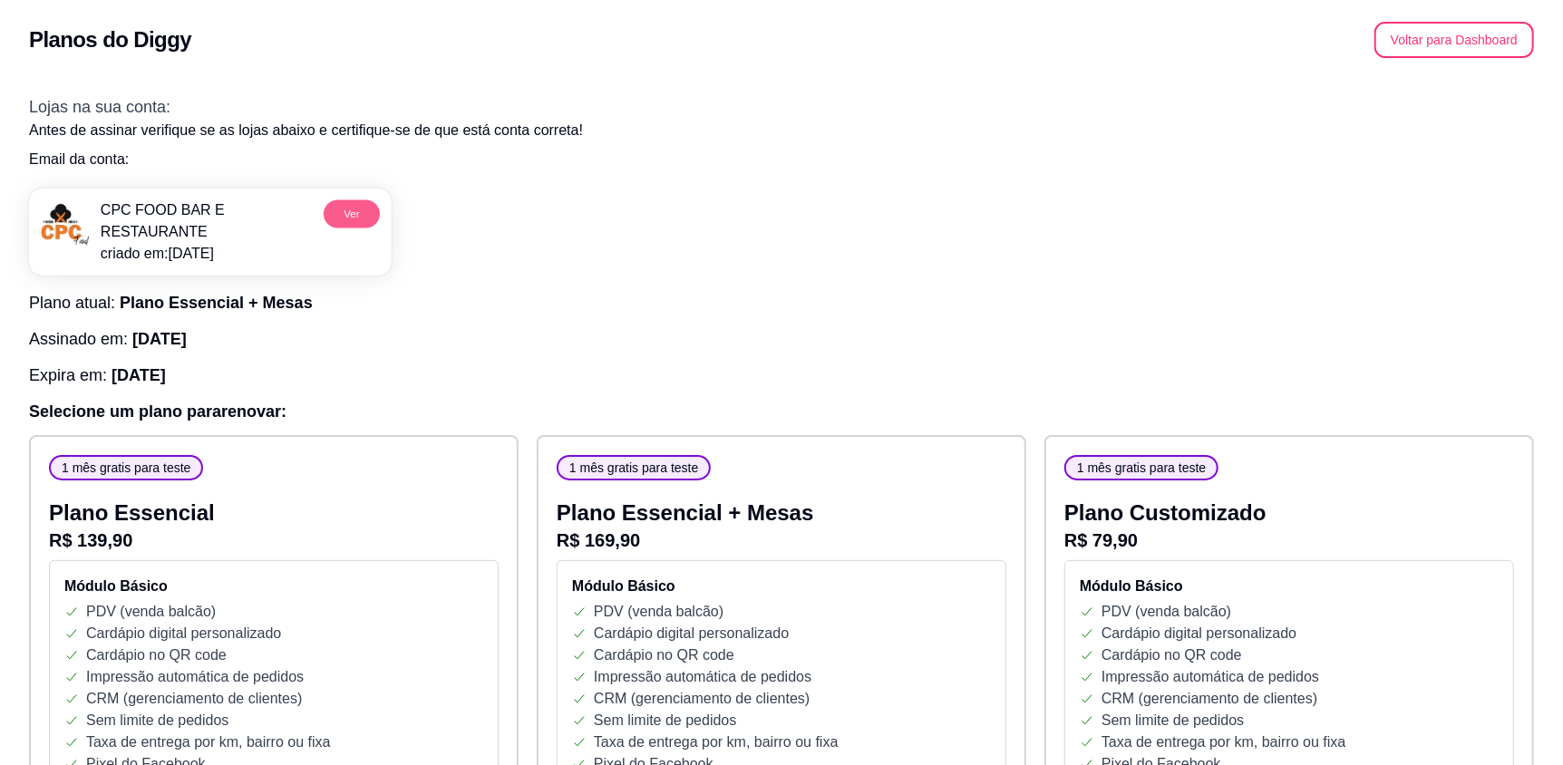
click at [364, 217] on button "Ver" at bounding box center [352, 213] width 56 height 28
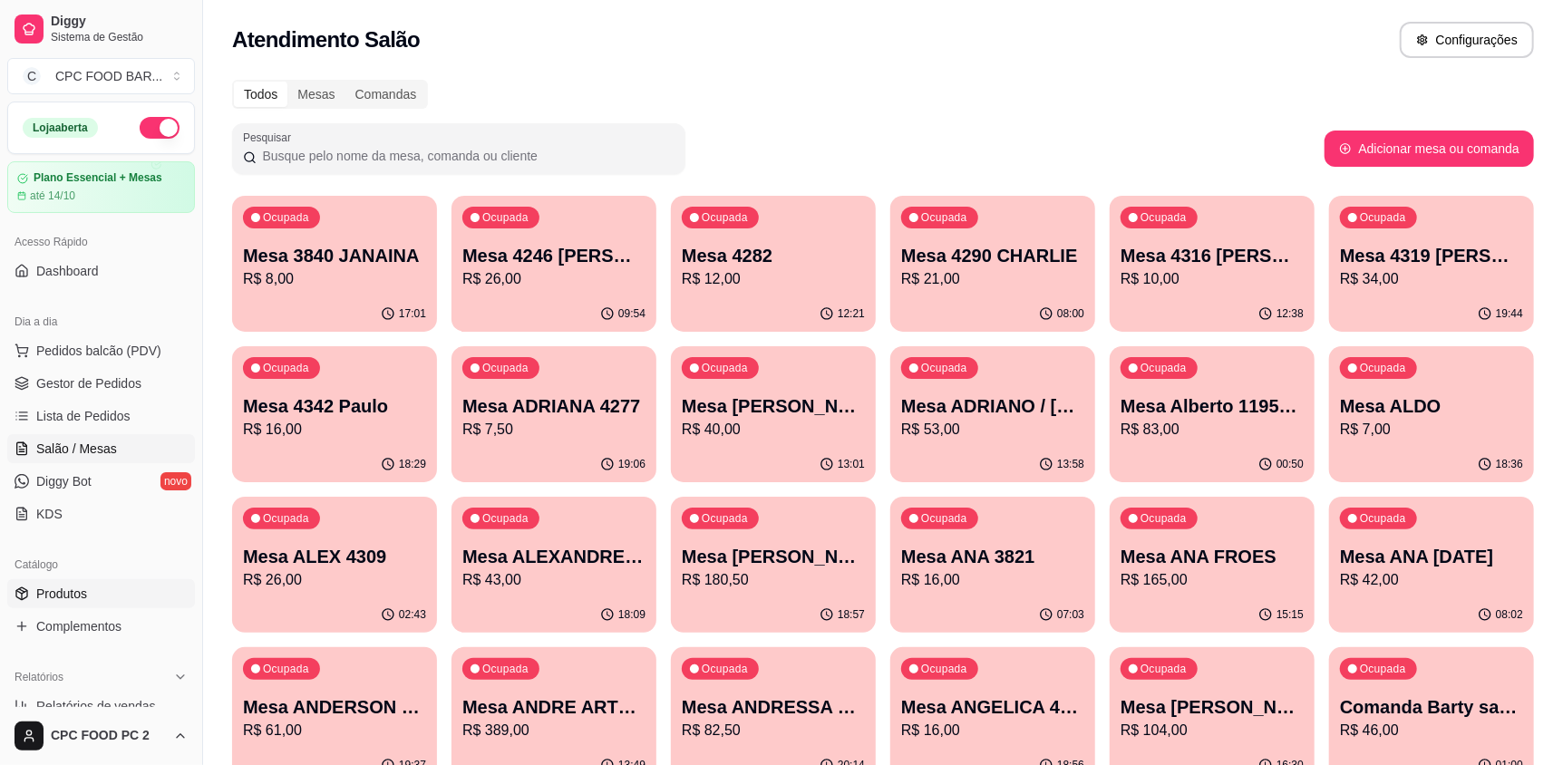
click at [71, 596] on span "Produtos" at bounding box center [61, 594] width 51 height 18
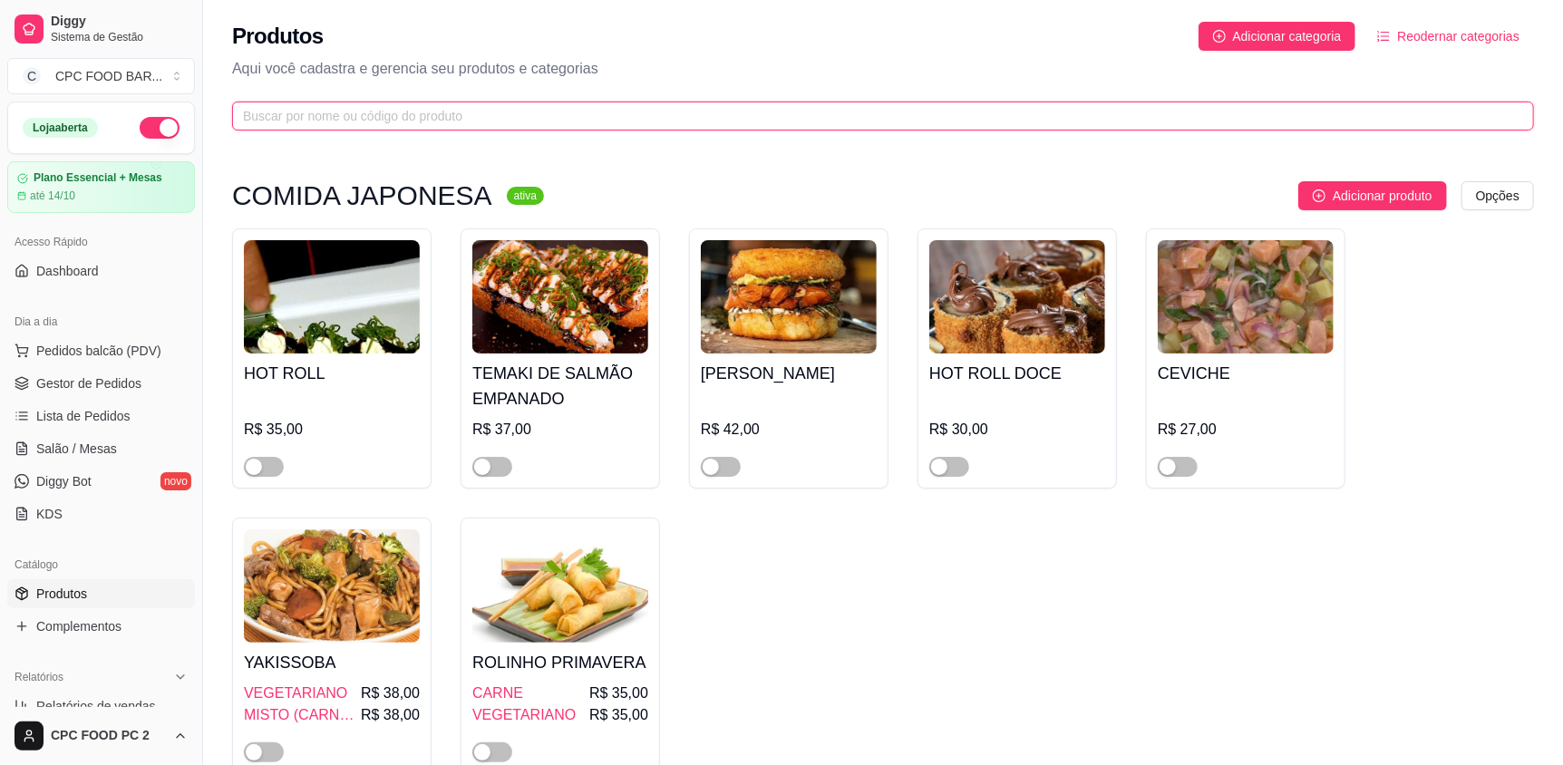
click at [400, 120] on input "text" at bounding box center [876, 116] width 1266 height 20
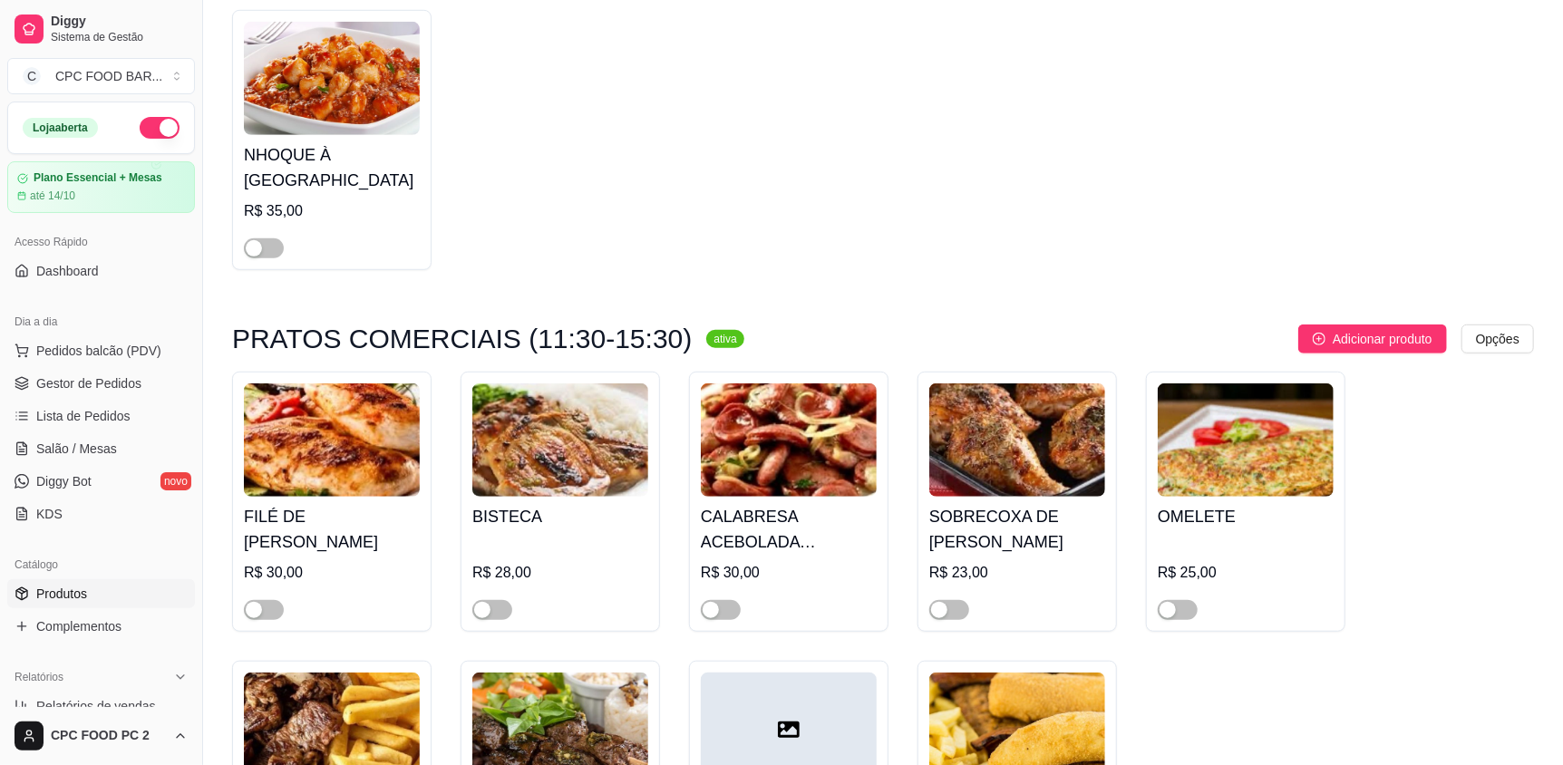
scroll to position [9065, 0]
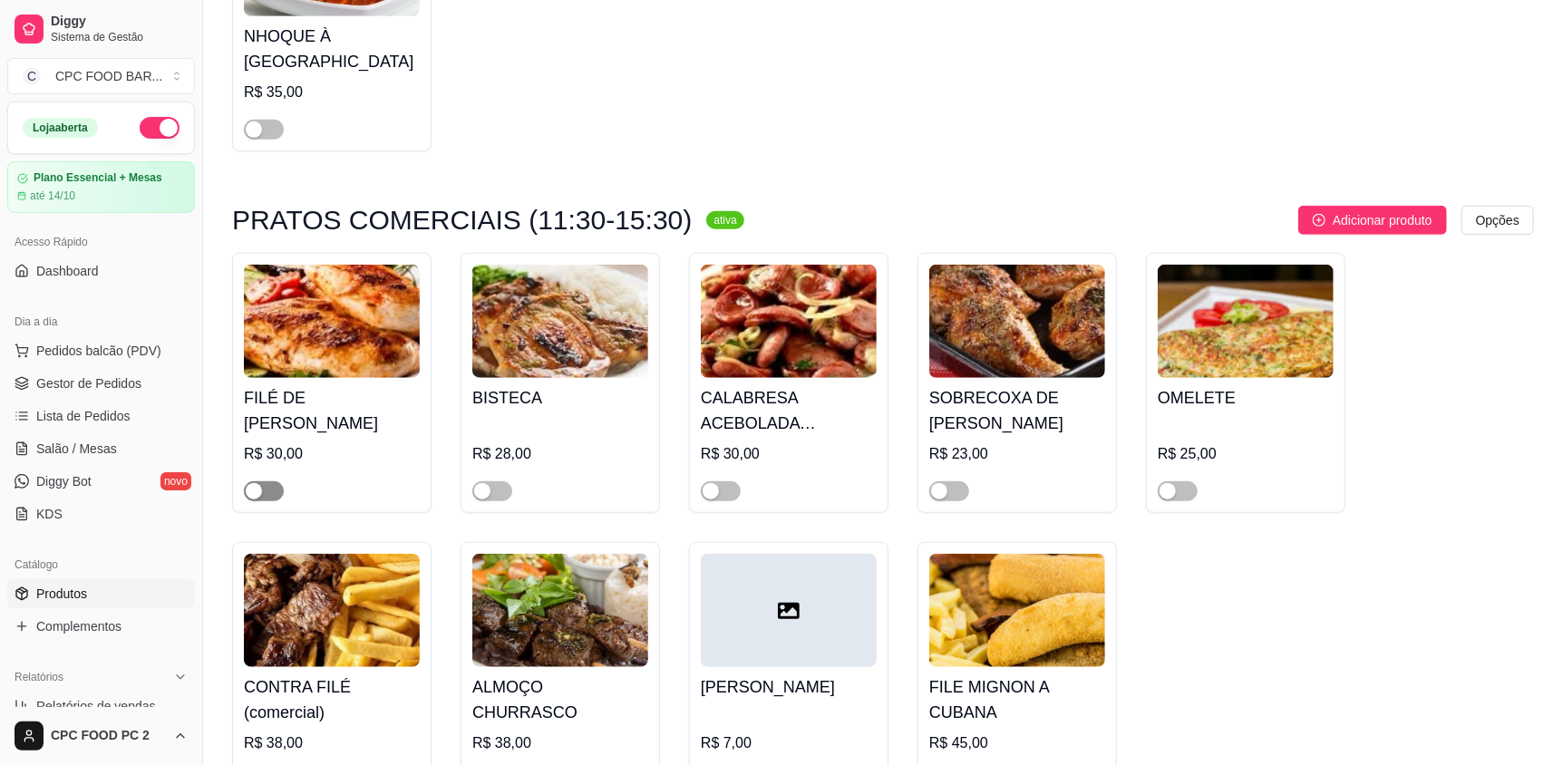
click at [267, 481] on span "button" at bounding box center [264, 491] width 40 height 20
click at [723, 490] on span "button" at bounding box center [721, 491] width 40 height 20
click at [1169, 484] on div "button" at bounding box center [1167, 491] width 16 height 16
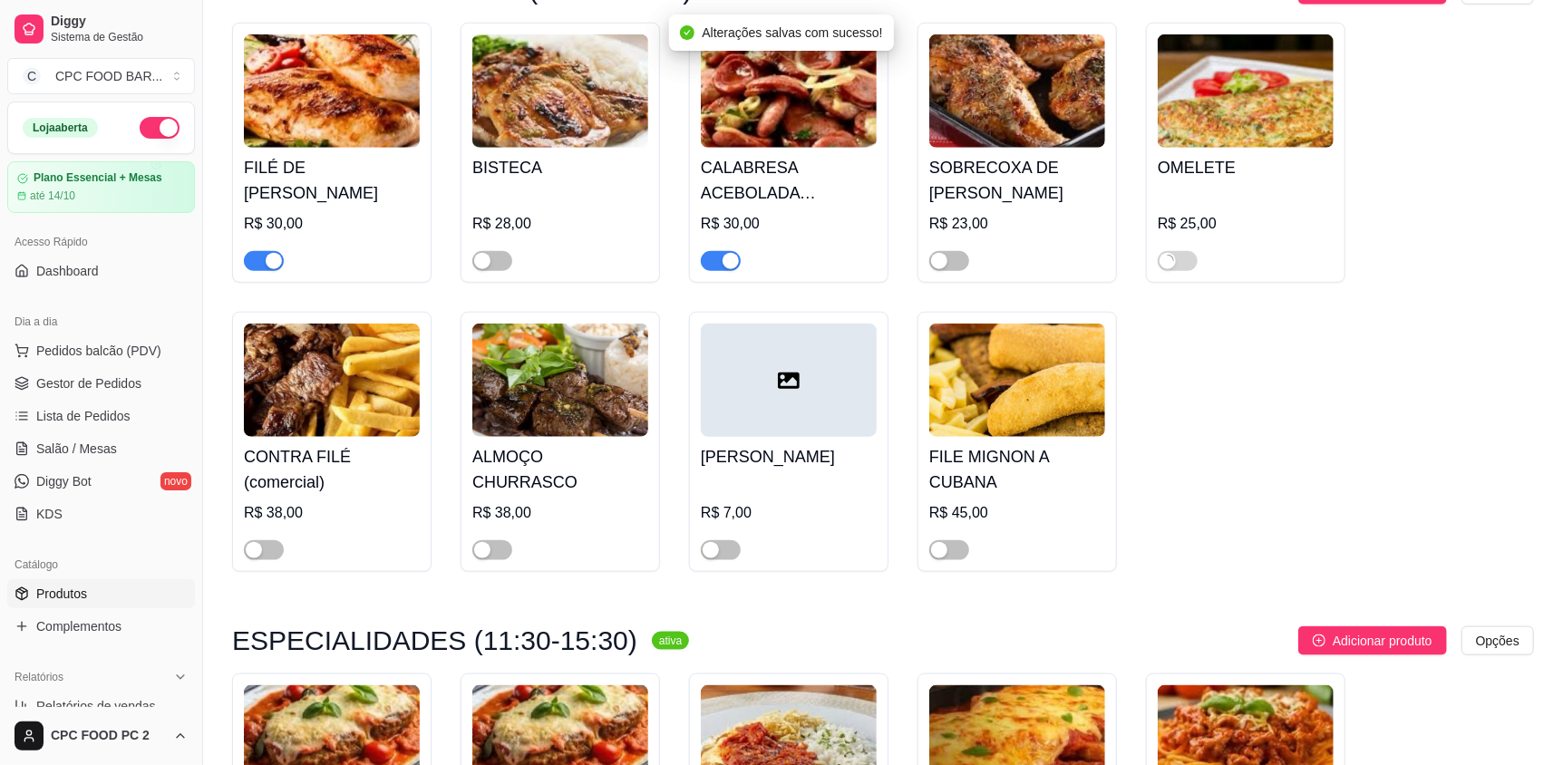
scroll to position [9337, 0]
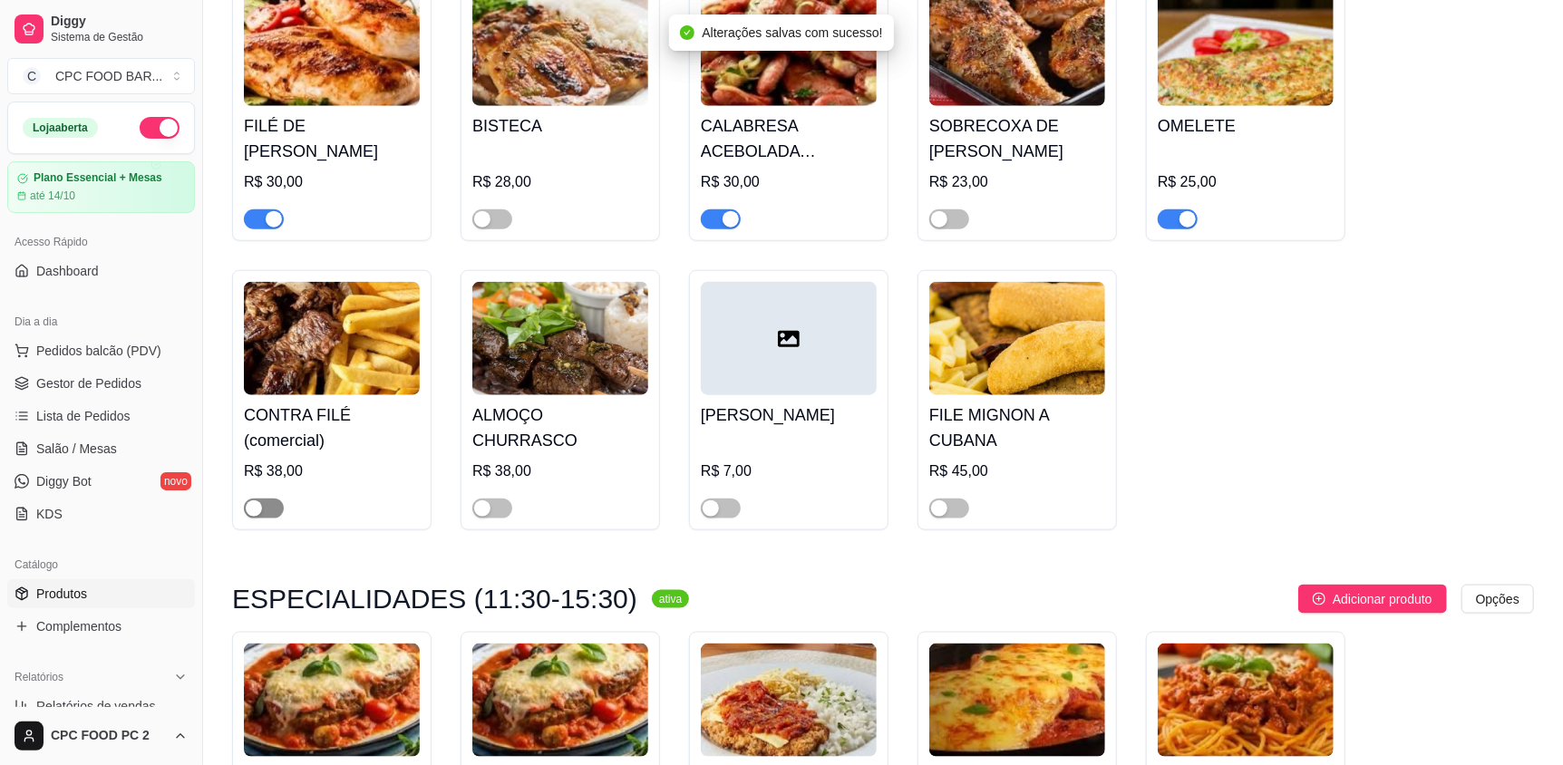
click at [257, 500] on div "button" at bounding box center [254, 508] width 16 height 16
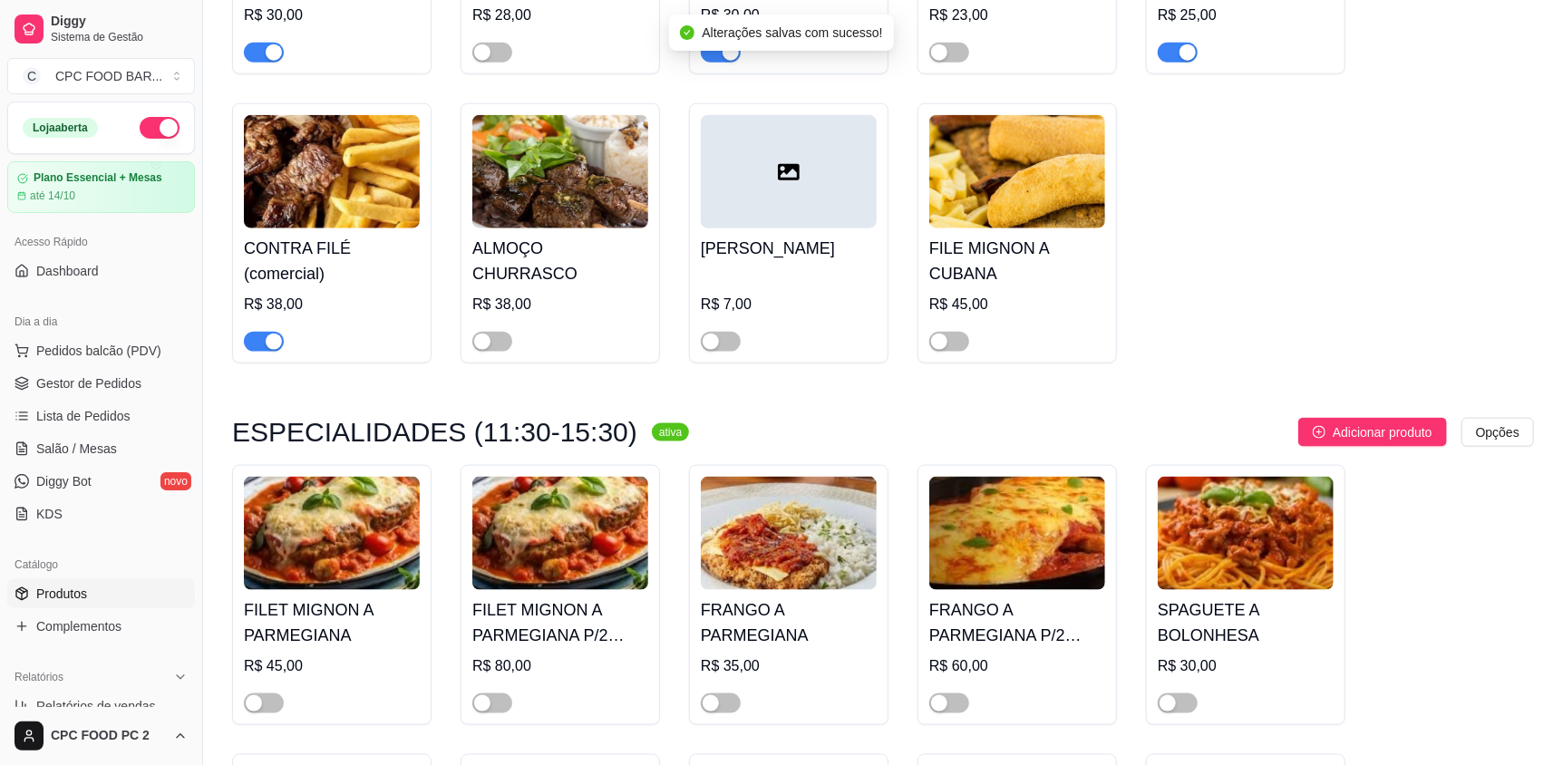
scroll to position [9608, 0]
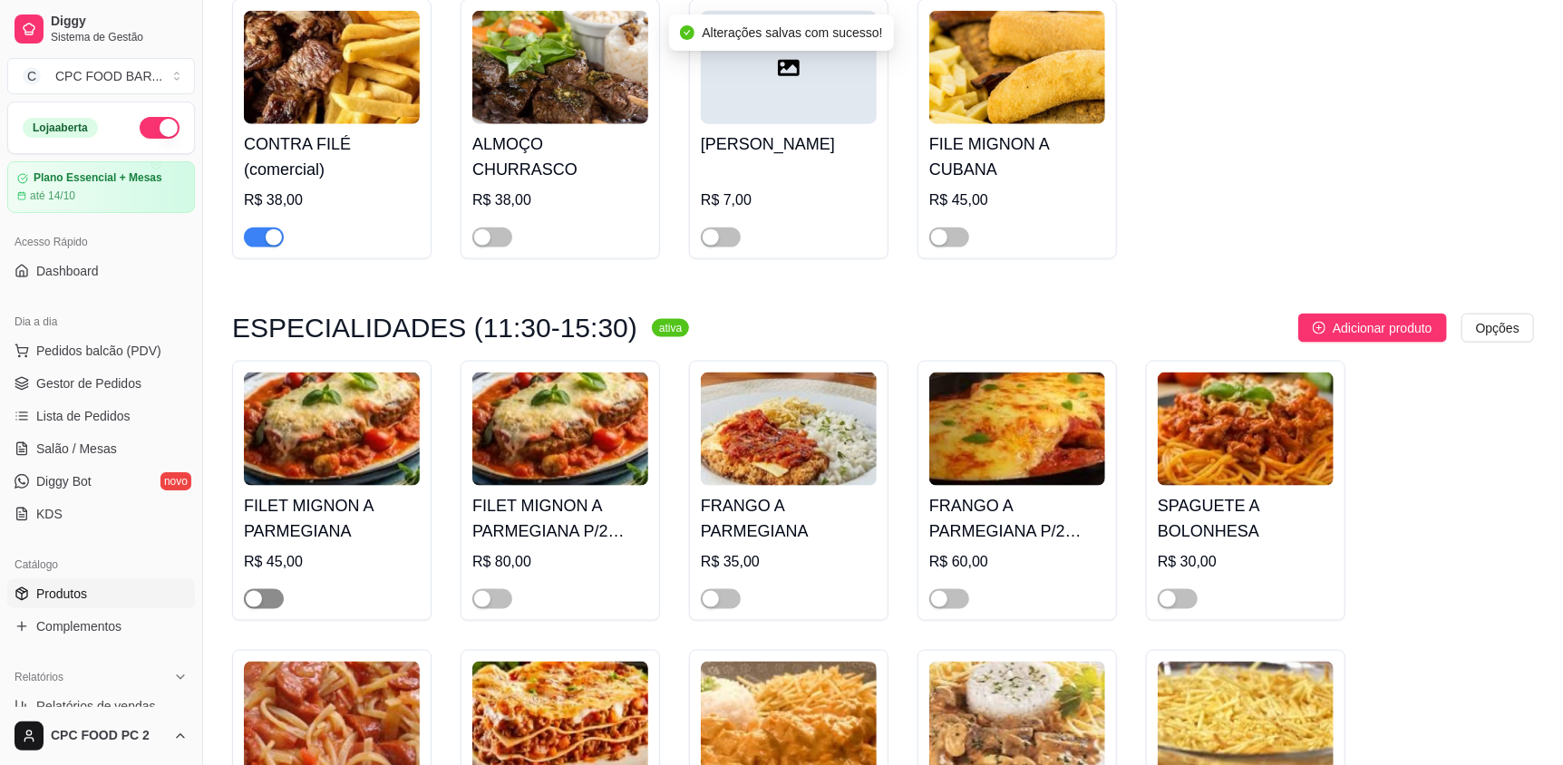
click at [272, 598] on span "button" at bounding box center [264, 599] width 40 height 20
click at [492, 598] on button "button" at bounding box center [492, 599] width 40 height 20
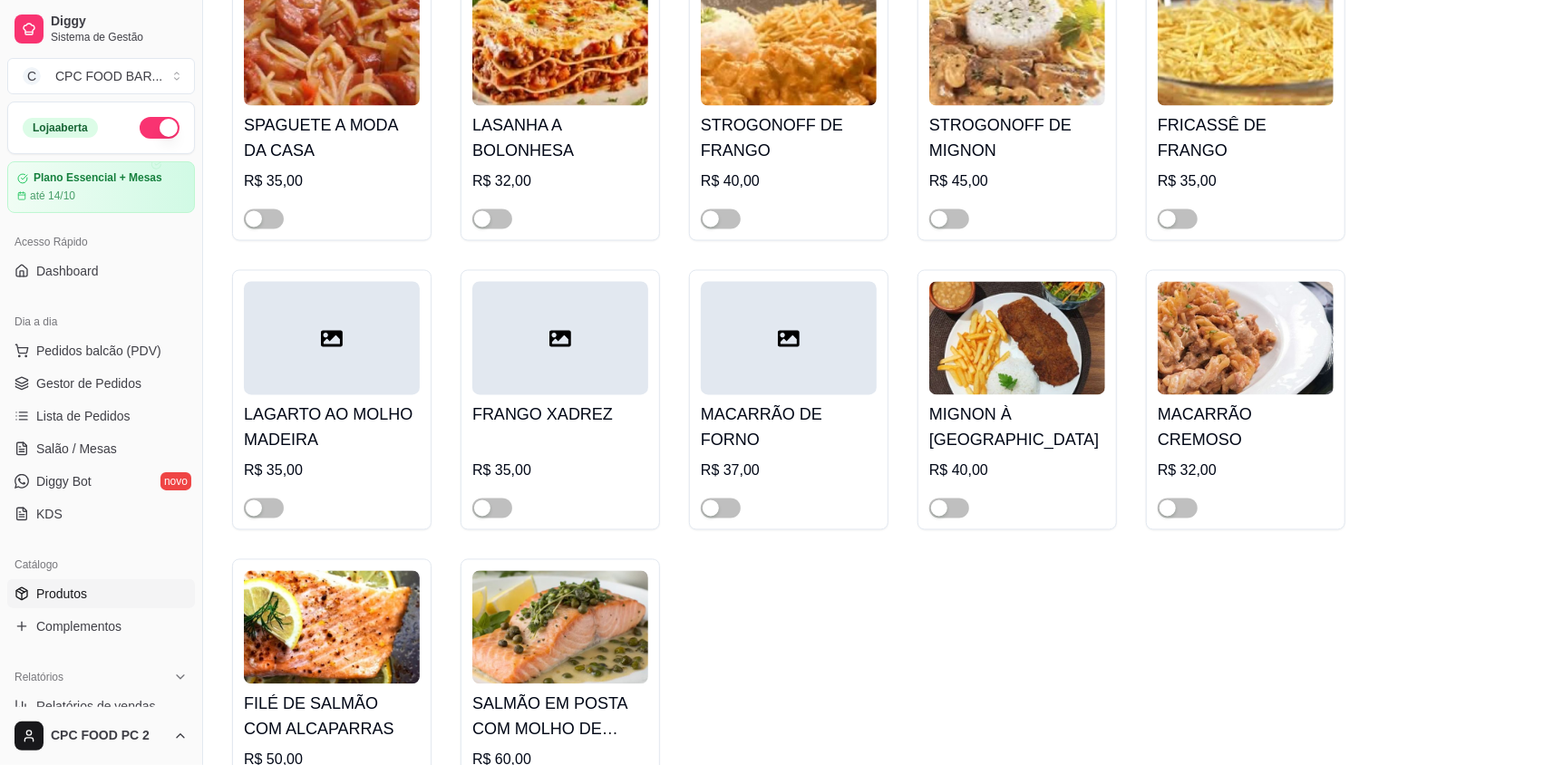
scroll to position [10515, 0]
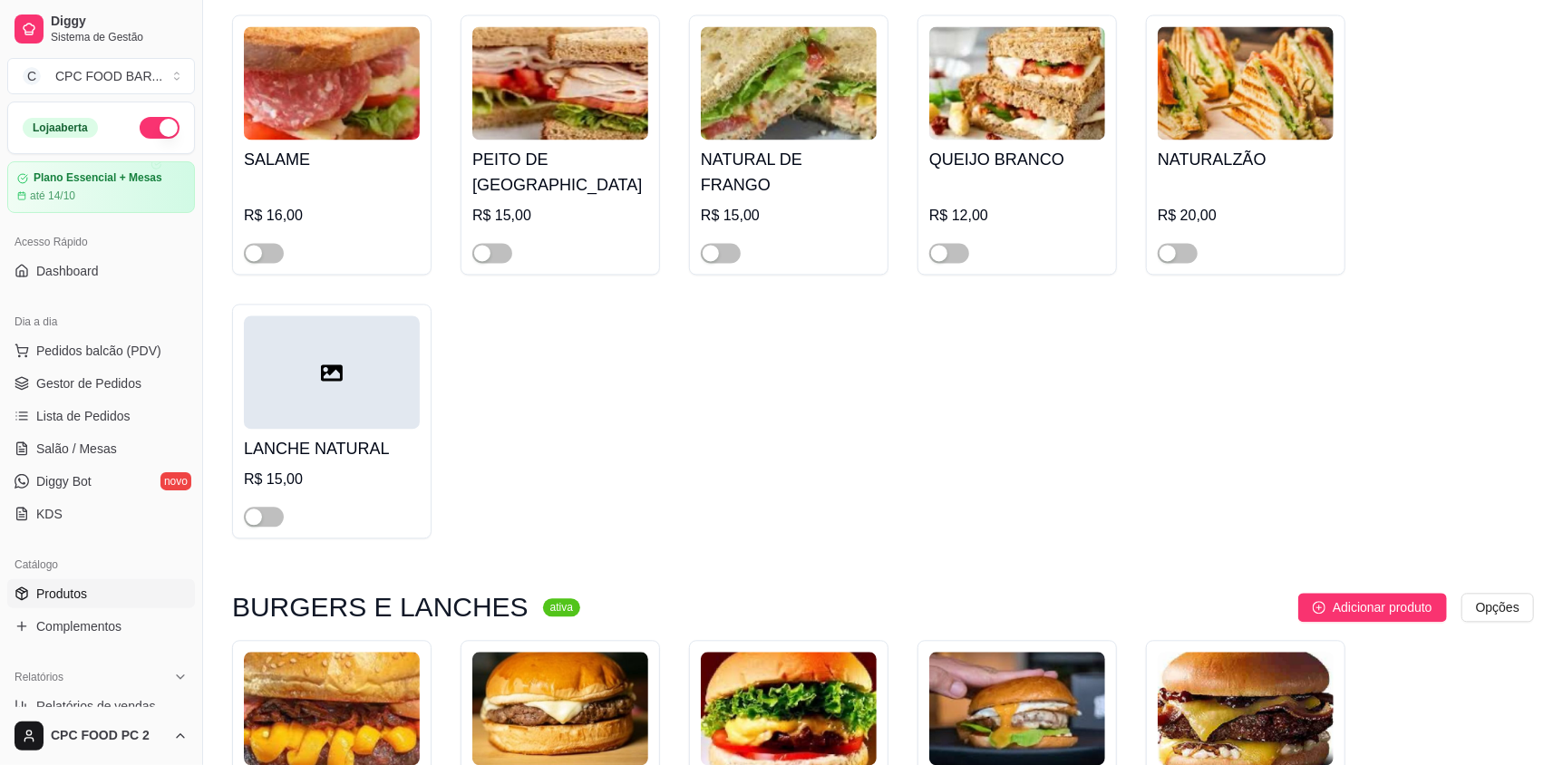
scroll to position [6074, 0]
